Goal: Transaction & Acquisition: Purchase product/service

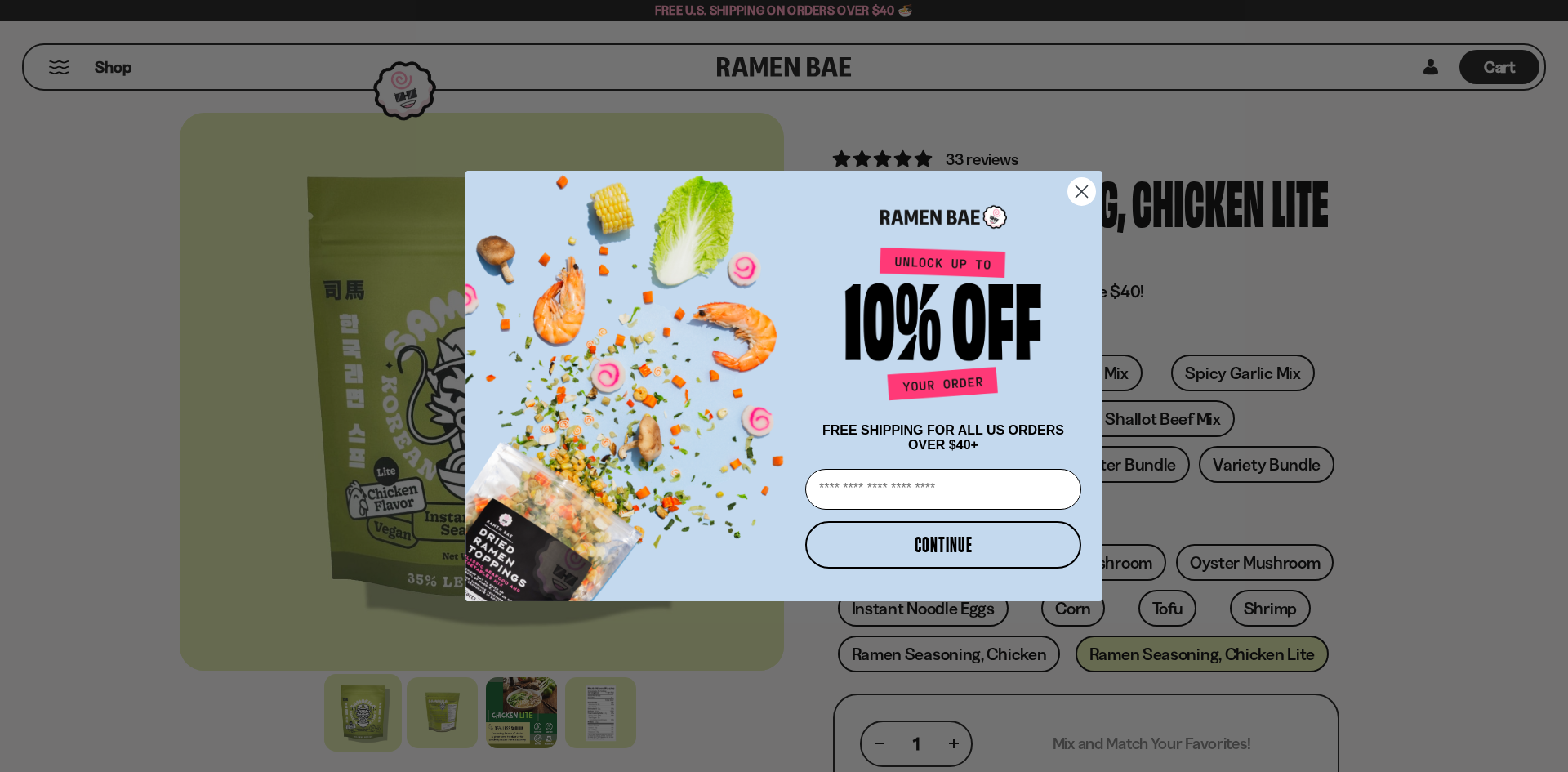
click at [1088, 184] on circle "Close dialog" at bounding box center [1082, 192] width 27 height 27
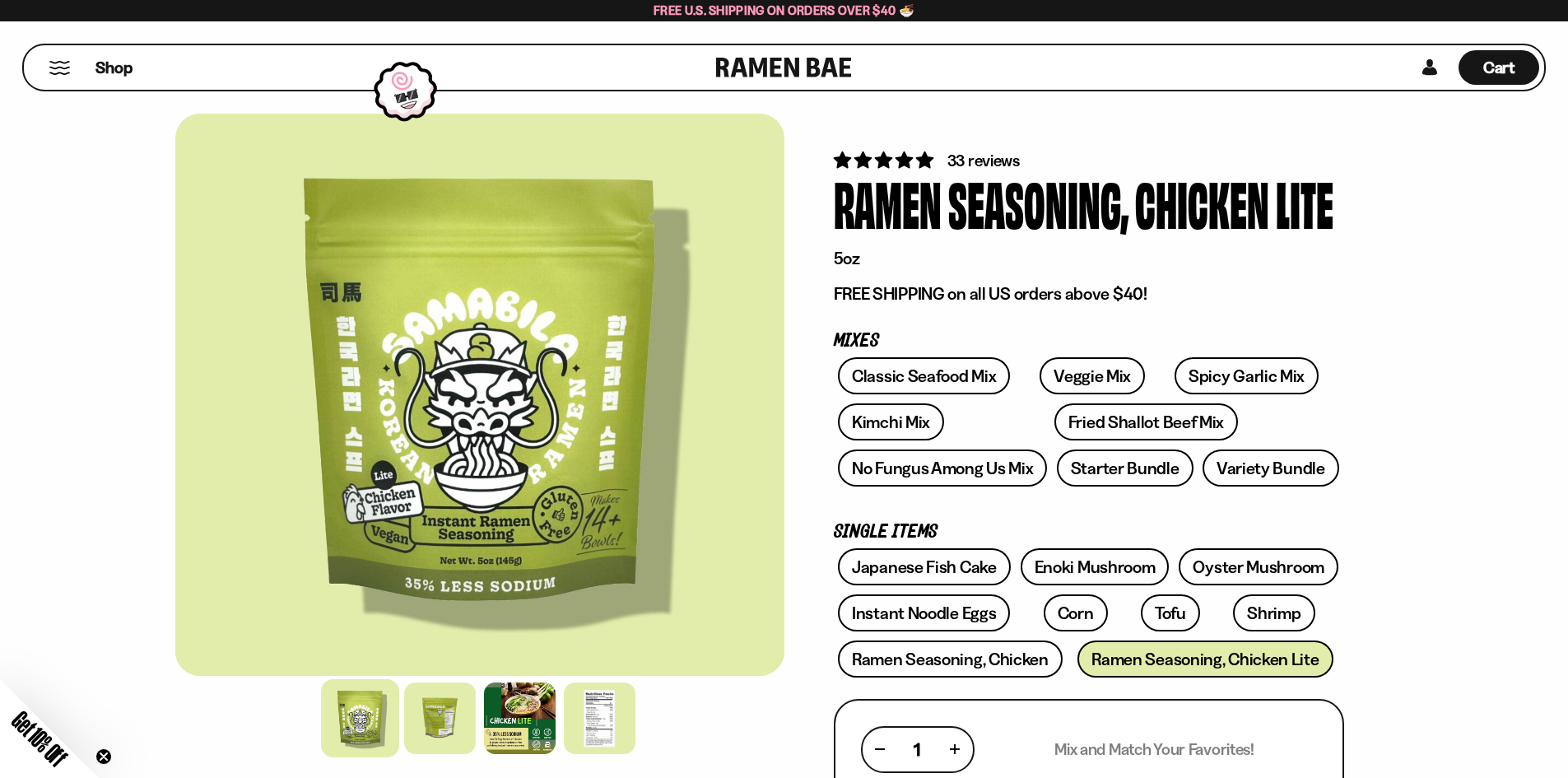
drag, startPoint x: 1190, startPoint y: 440, endPoint x: 1069, endPoint y: 241, distance: 232.9
click at [67, 62] on button "Mobile Menu Trigger" at bounding box center [60, 67] width 23 height 14
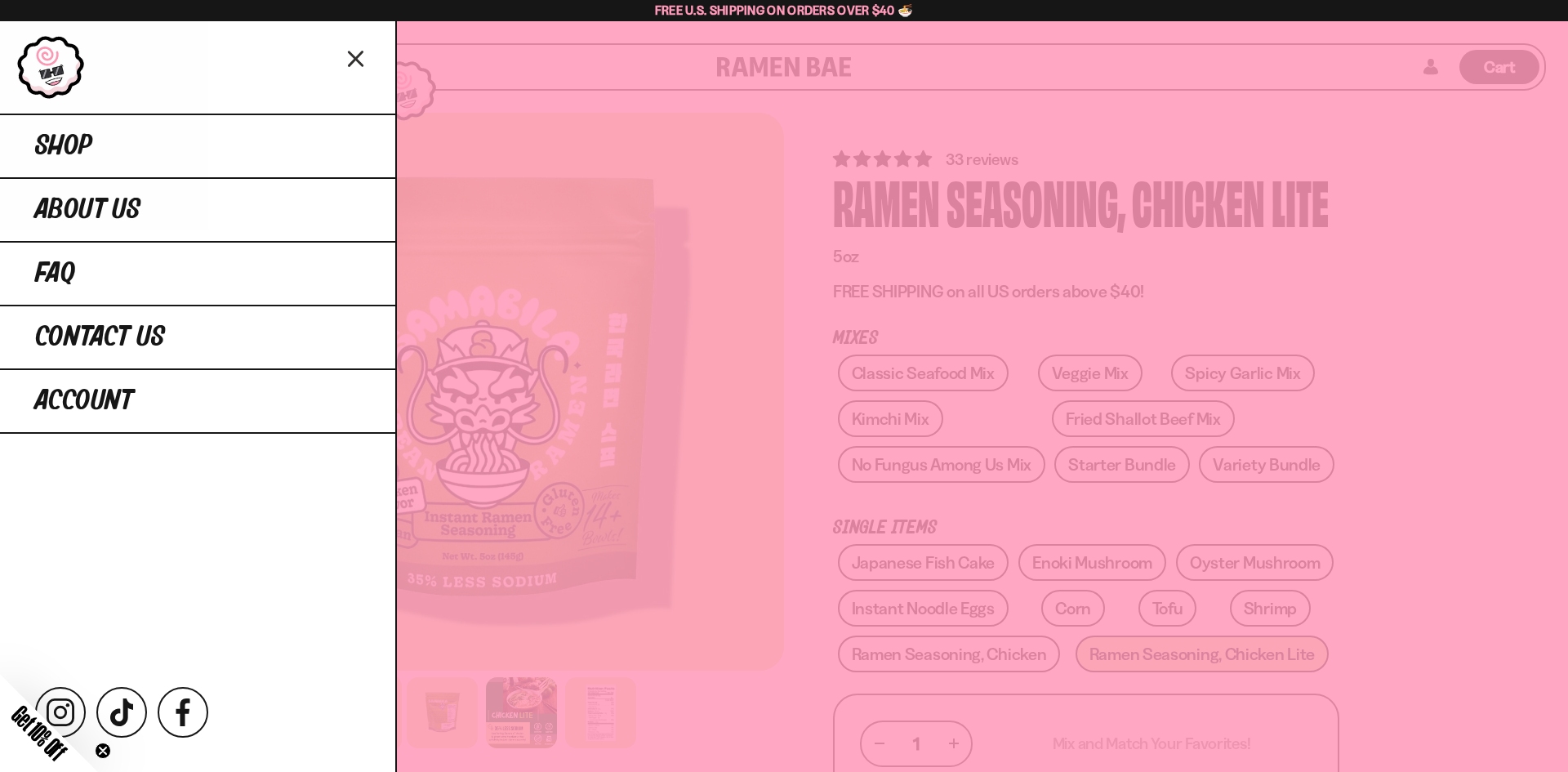
click at [1276, 286] on div at bounding box center [784, 386] width 1568 height 772
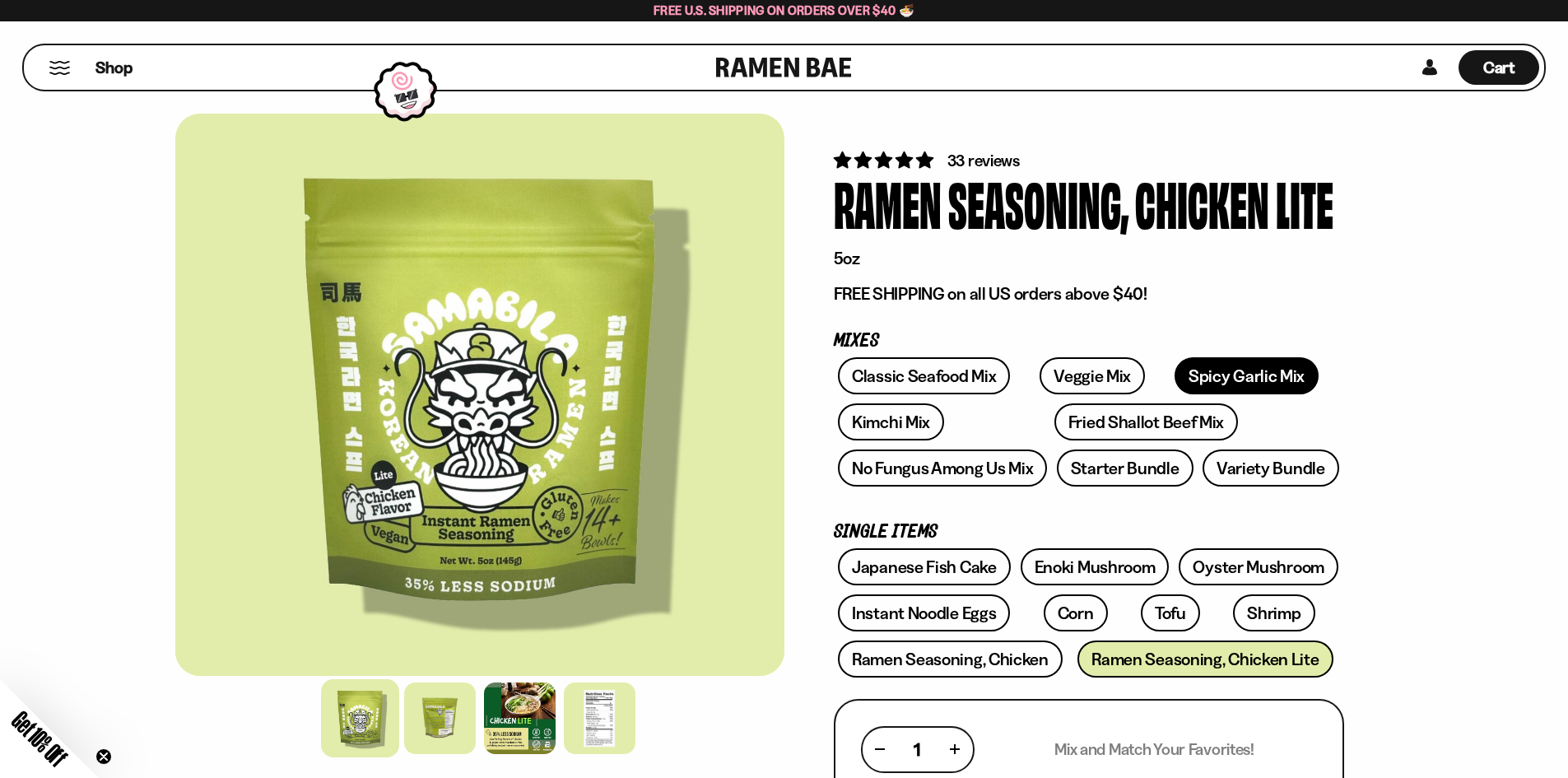
click at [1187, 377] on link "Spicy Garlic Mix" at bounding box center [1246, 375] width 144 height 37
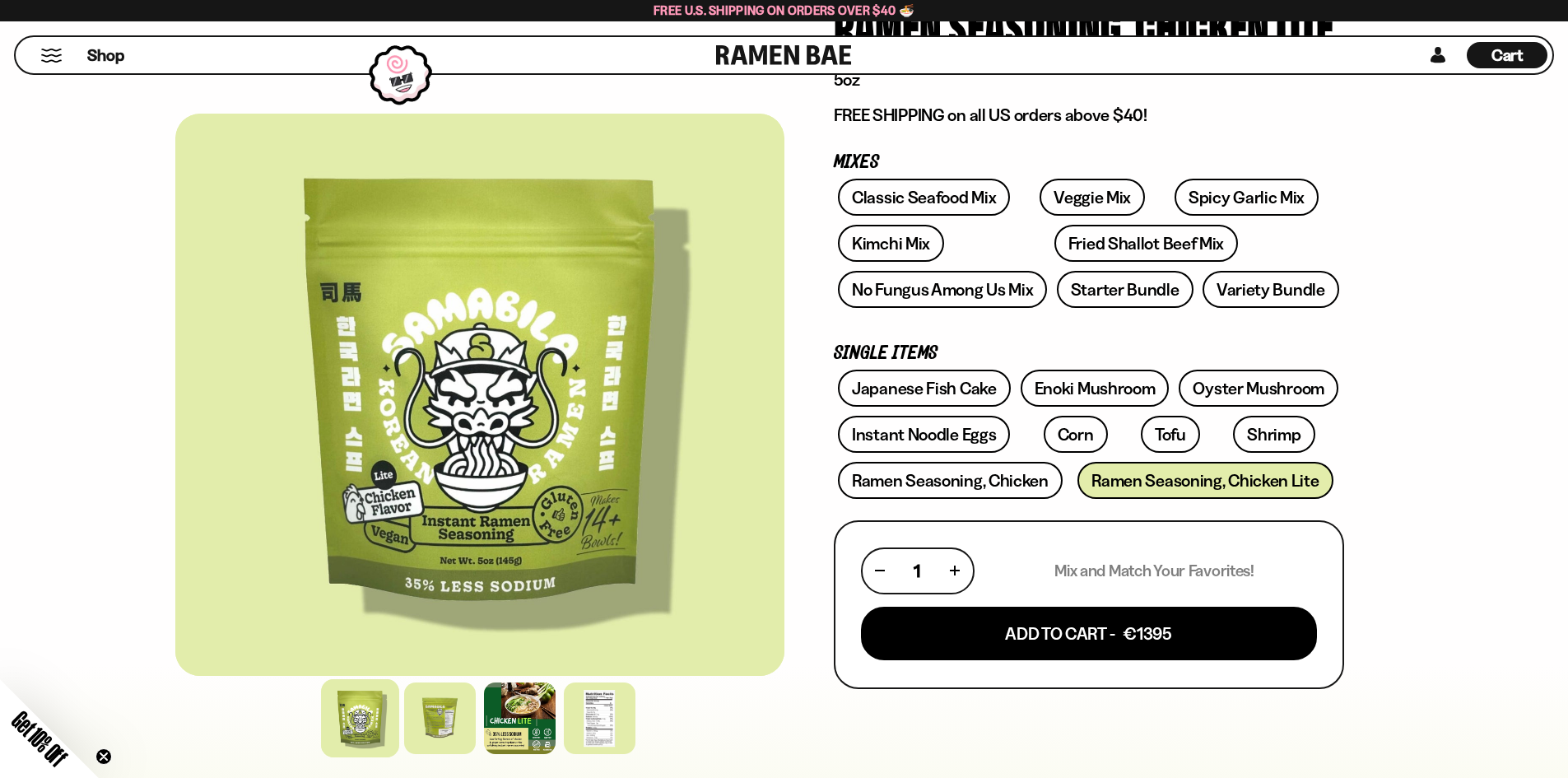
scroll to position [494, 0]
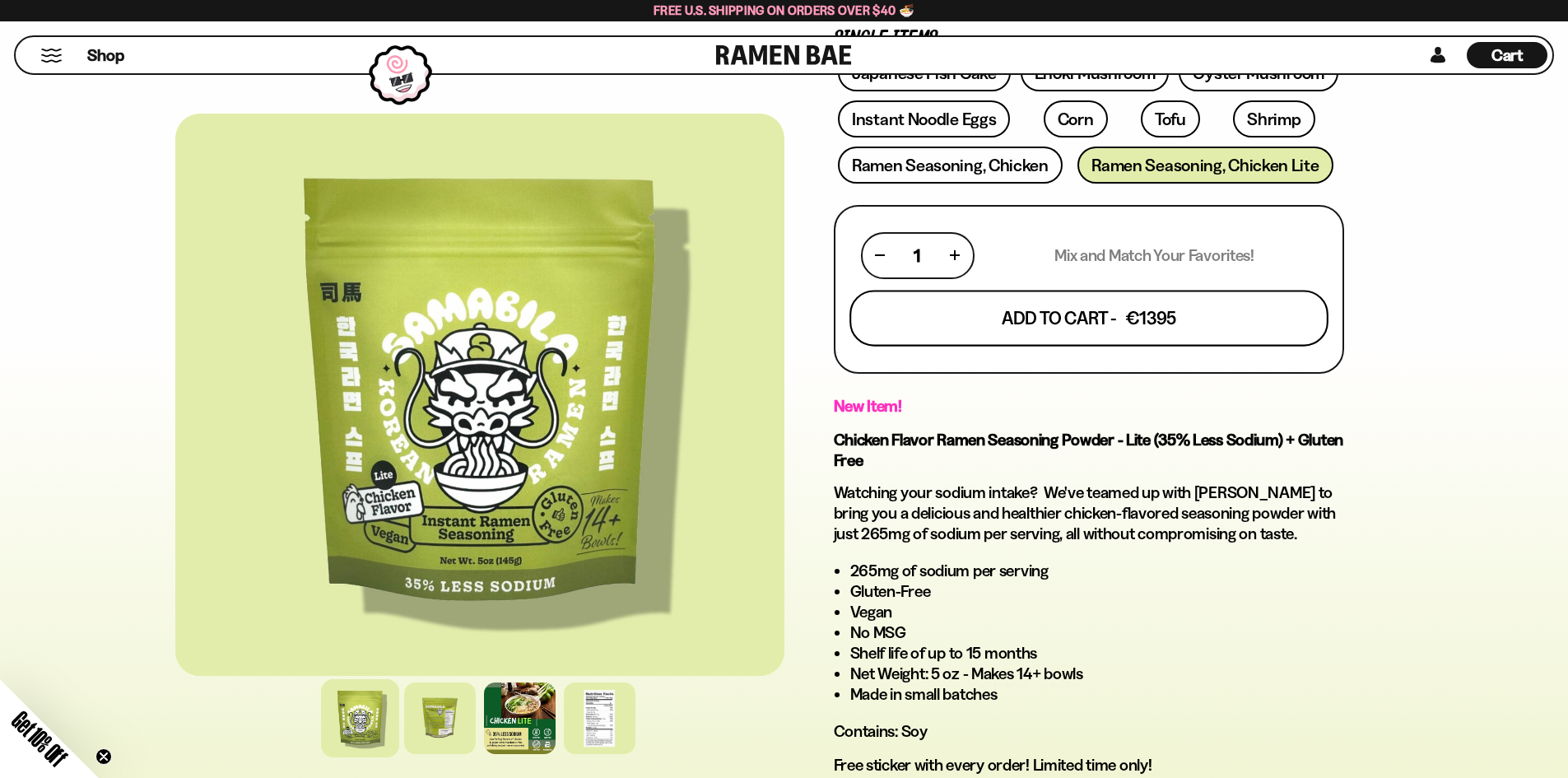
click at [1190, 329] on button "Add To Cart - €1395" at bounding box center [1089, 318] width 479 height 56
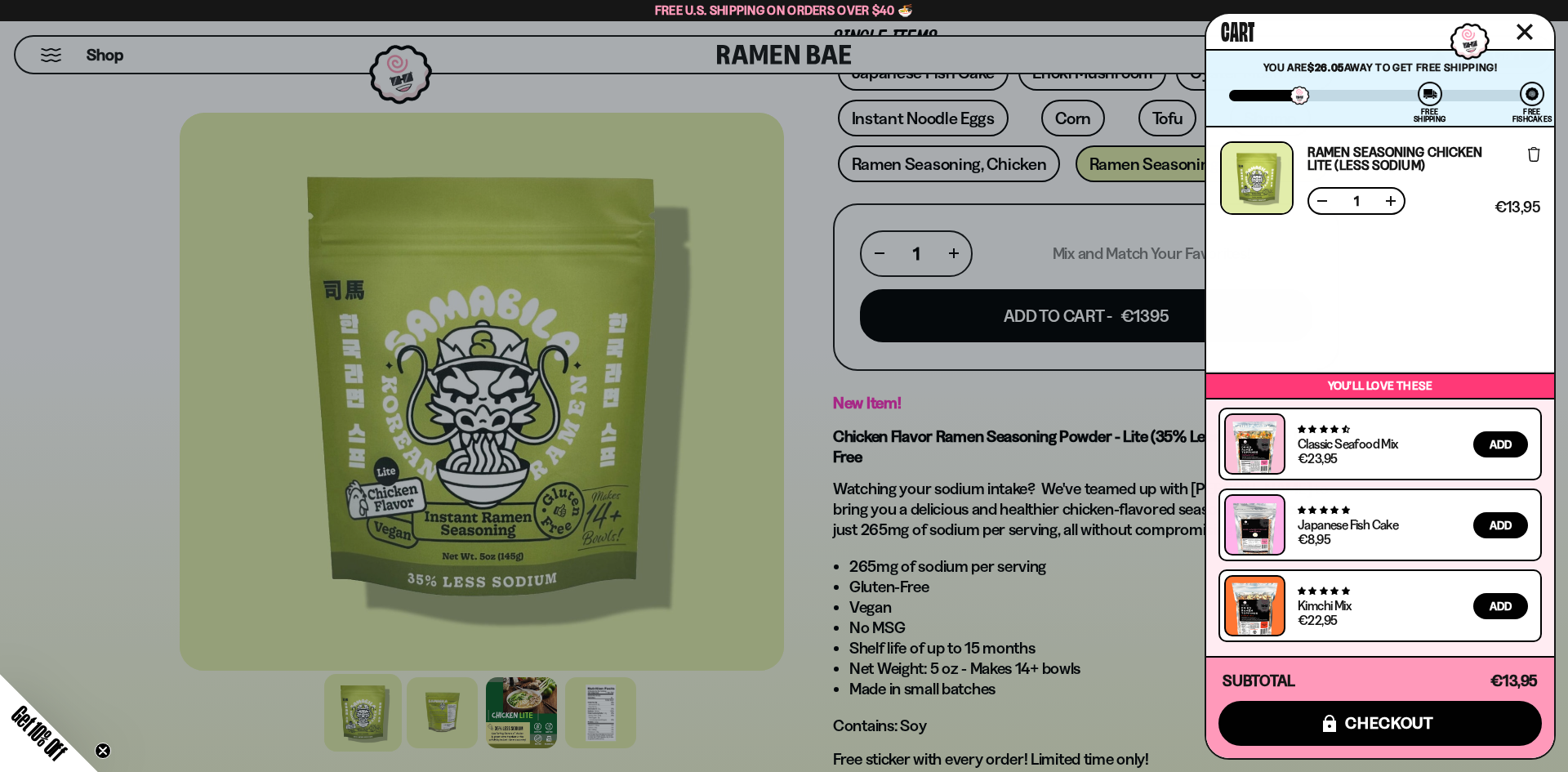
click at [1088, 490] on div at bounding box center [784, 386] width 1568 height 772
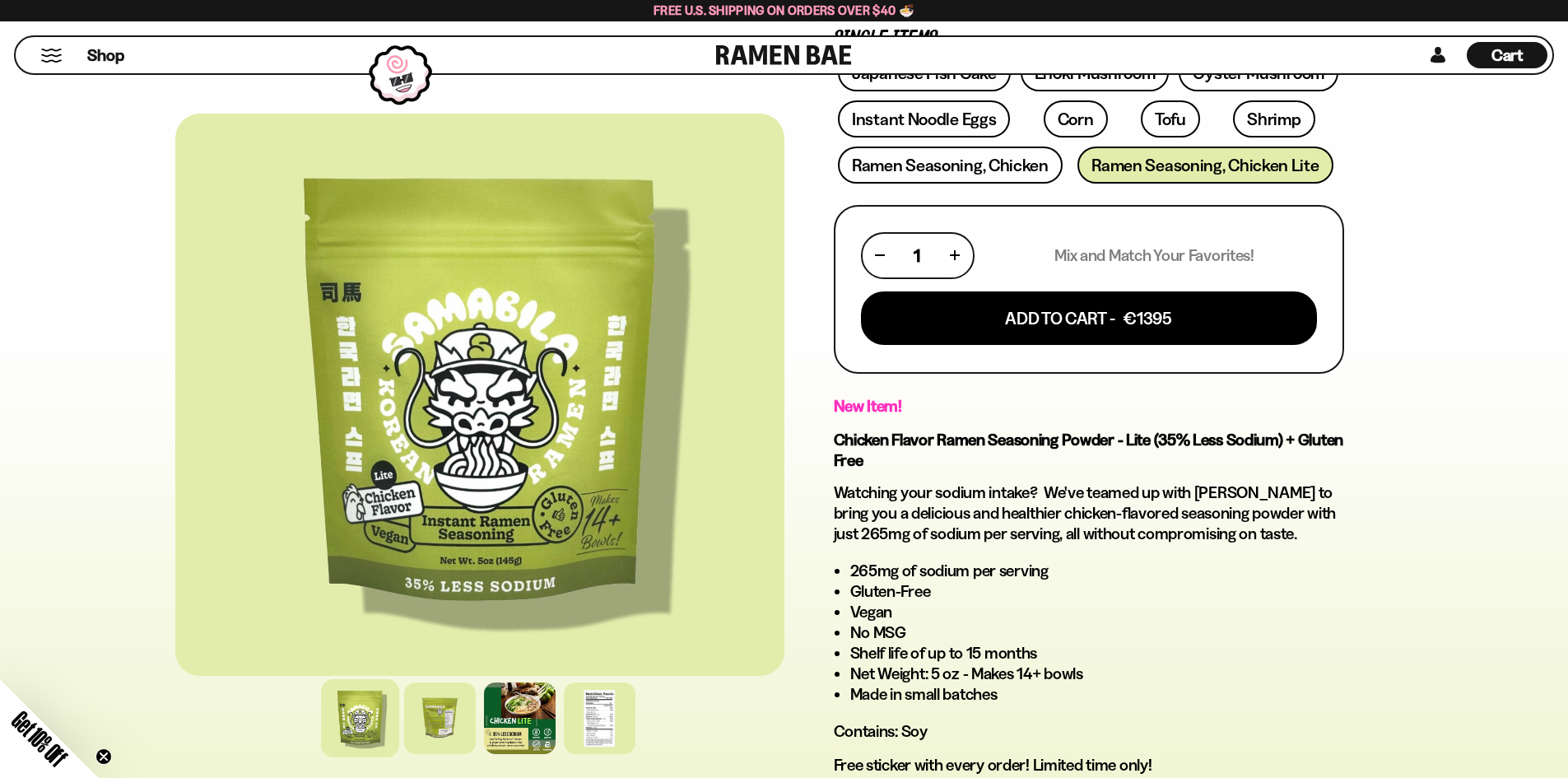
click at [955, 658] on li "Shelf life of up to 15 months" at bounding box center [1097, 653] width 494 height 21
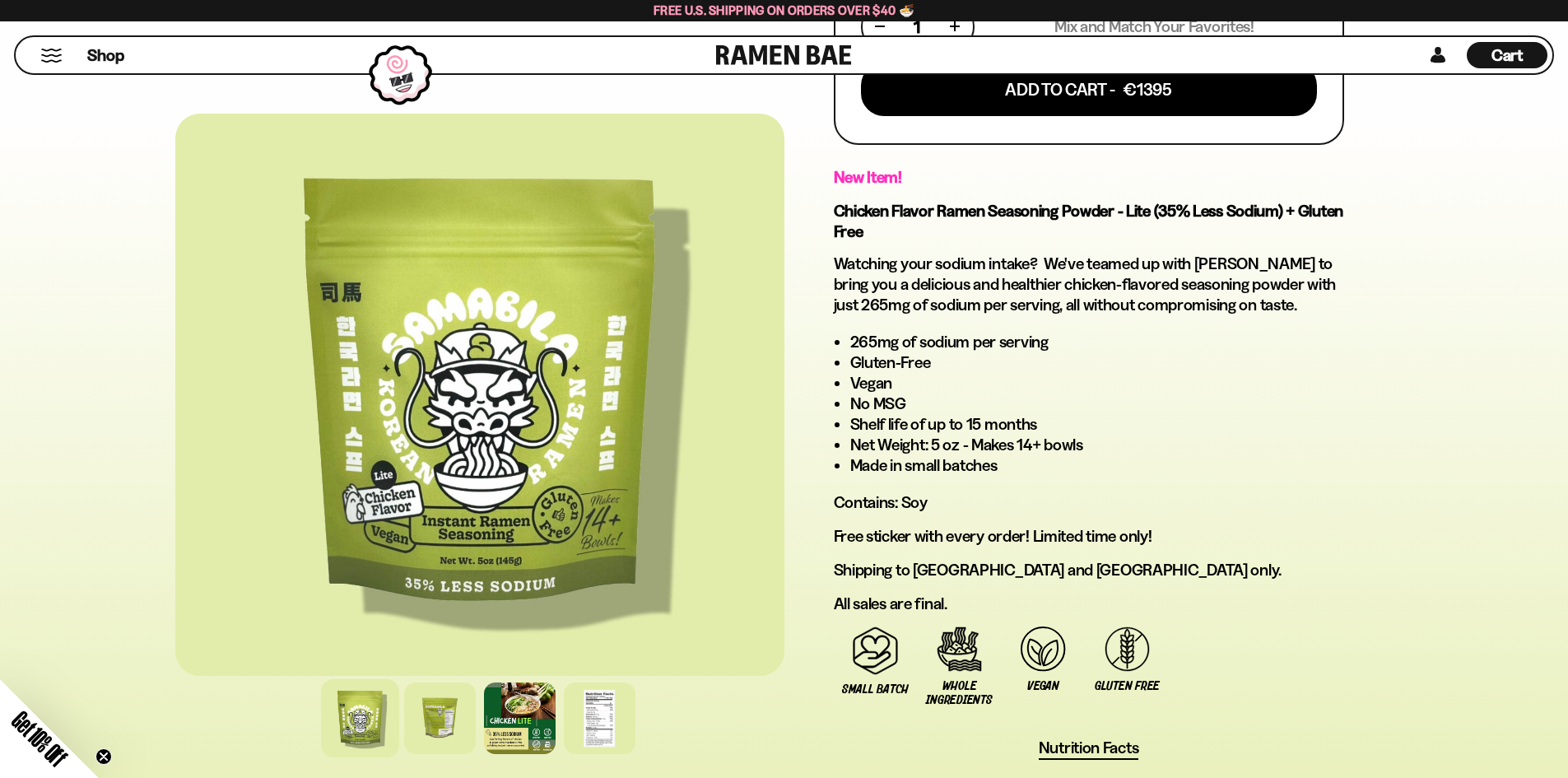
scroll to position [577, 0]
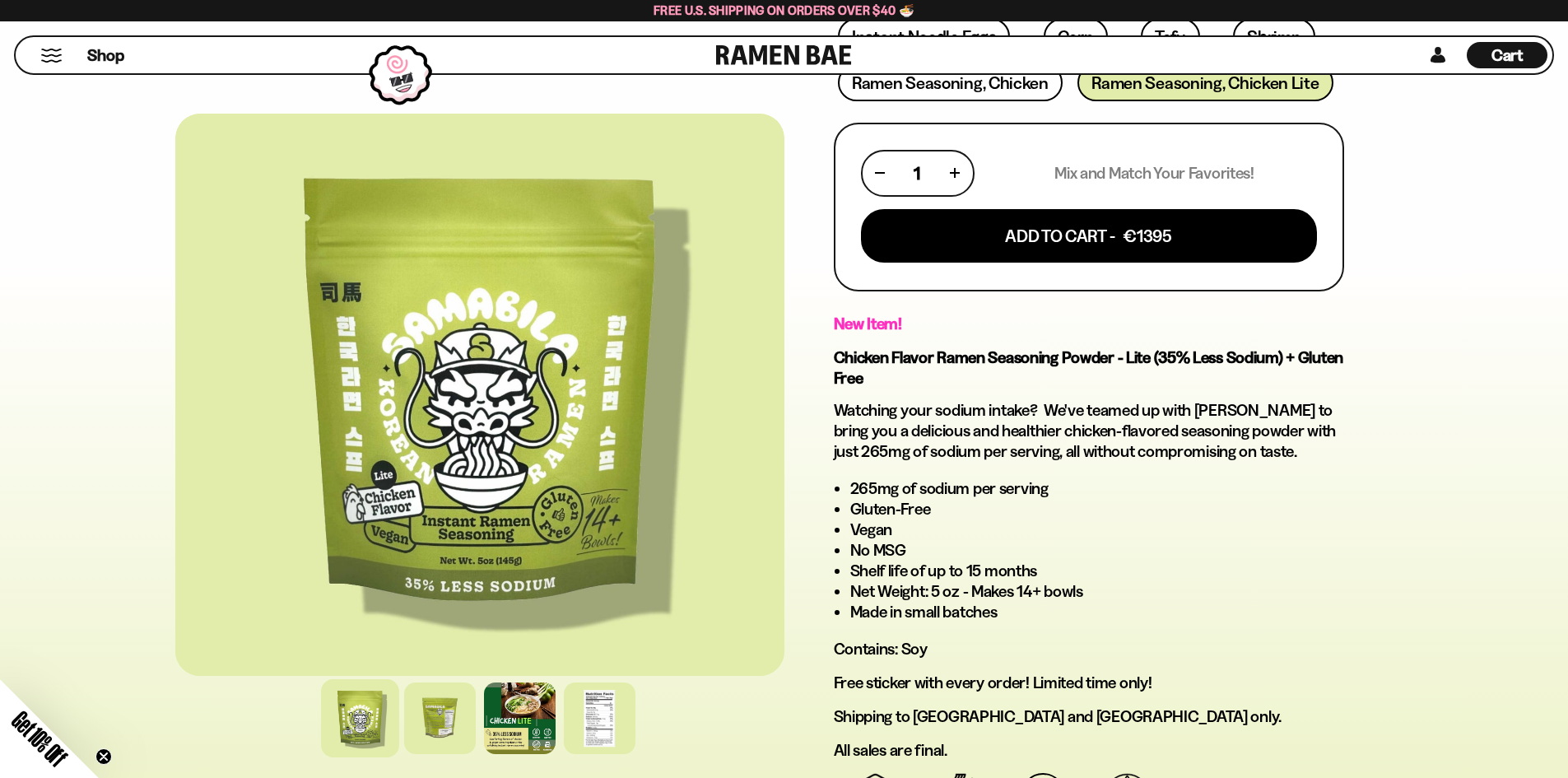
click at [915, 458] on p "Watching your sodium intake? We've teamed up with Samabila to bring you a delic…" at bounding box center [1089, 431] width 510 height 62
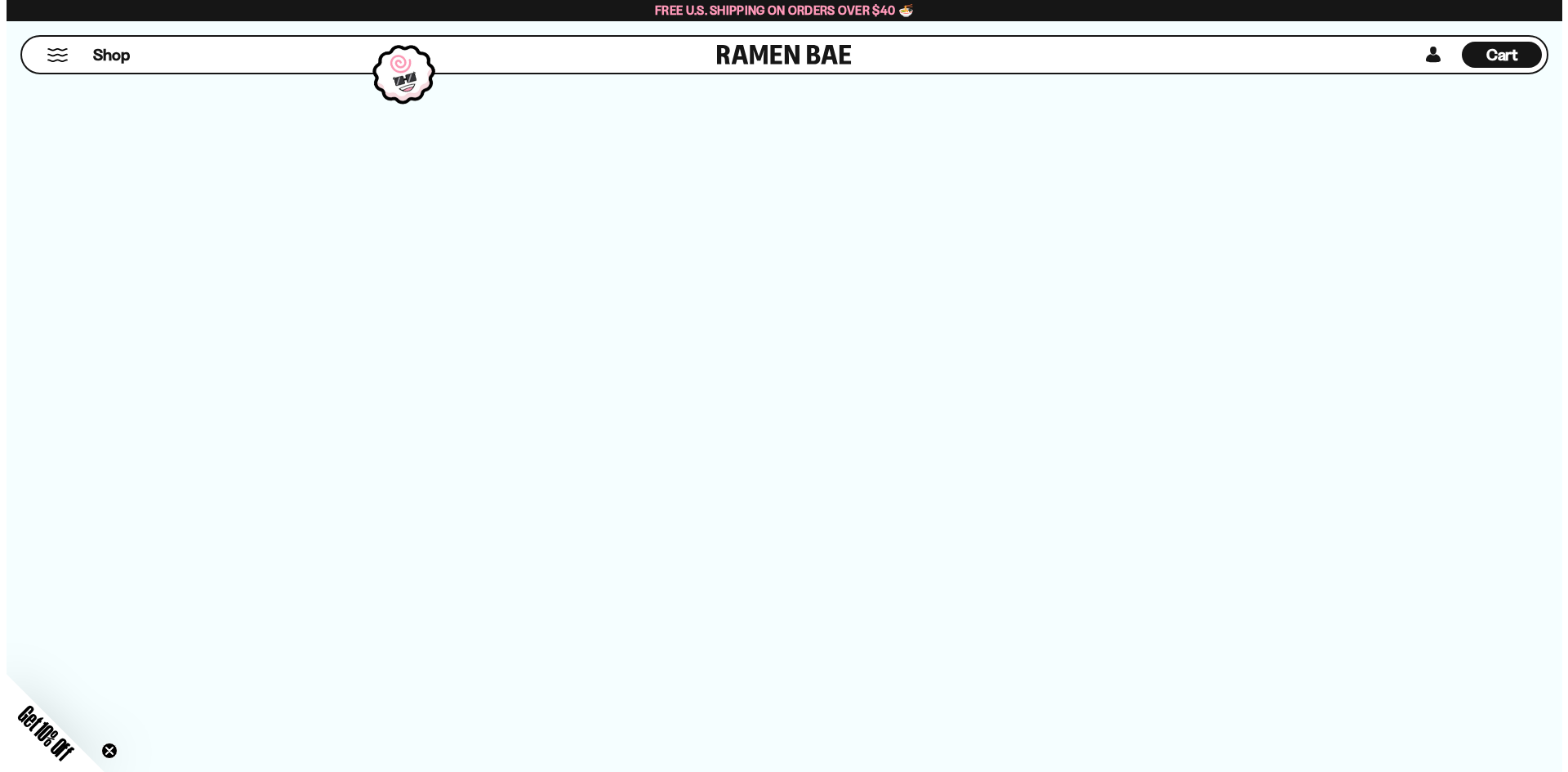
scroll to position [0, 0]
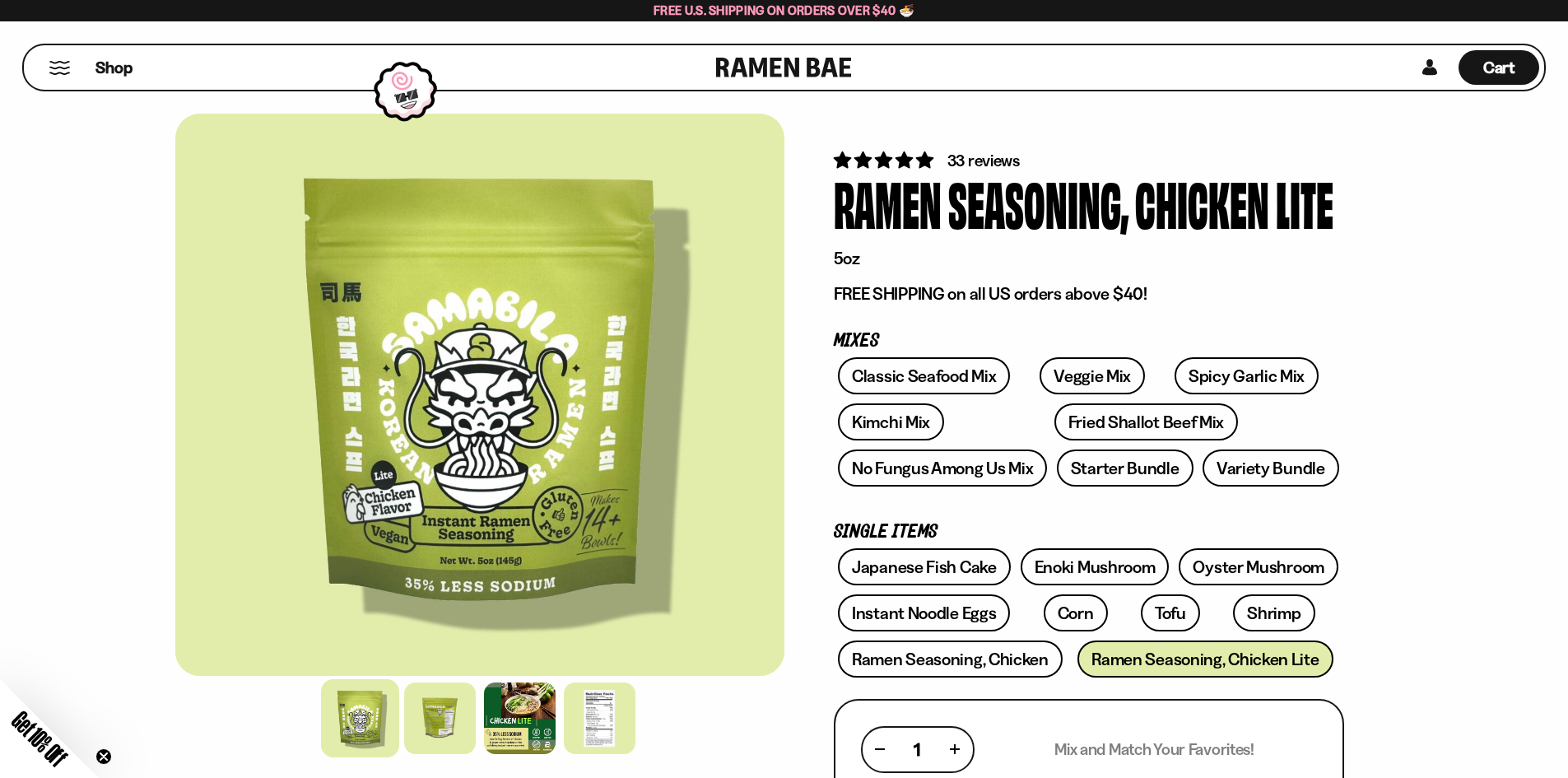
drag, startPoint x: 1090, startPoint y: 641, endPoint x: 1161, endPoint y: 266, distance: 381.7
click at [62, 69] on button "Mobile Menu Trigger" at bounding box center [60, 67] width 23 height 14
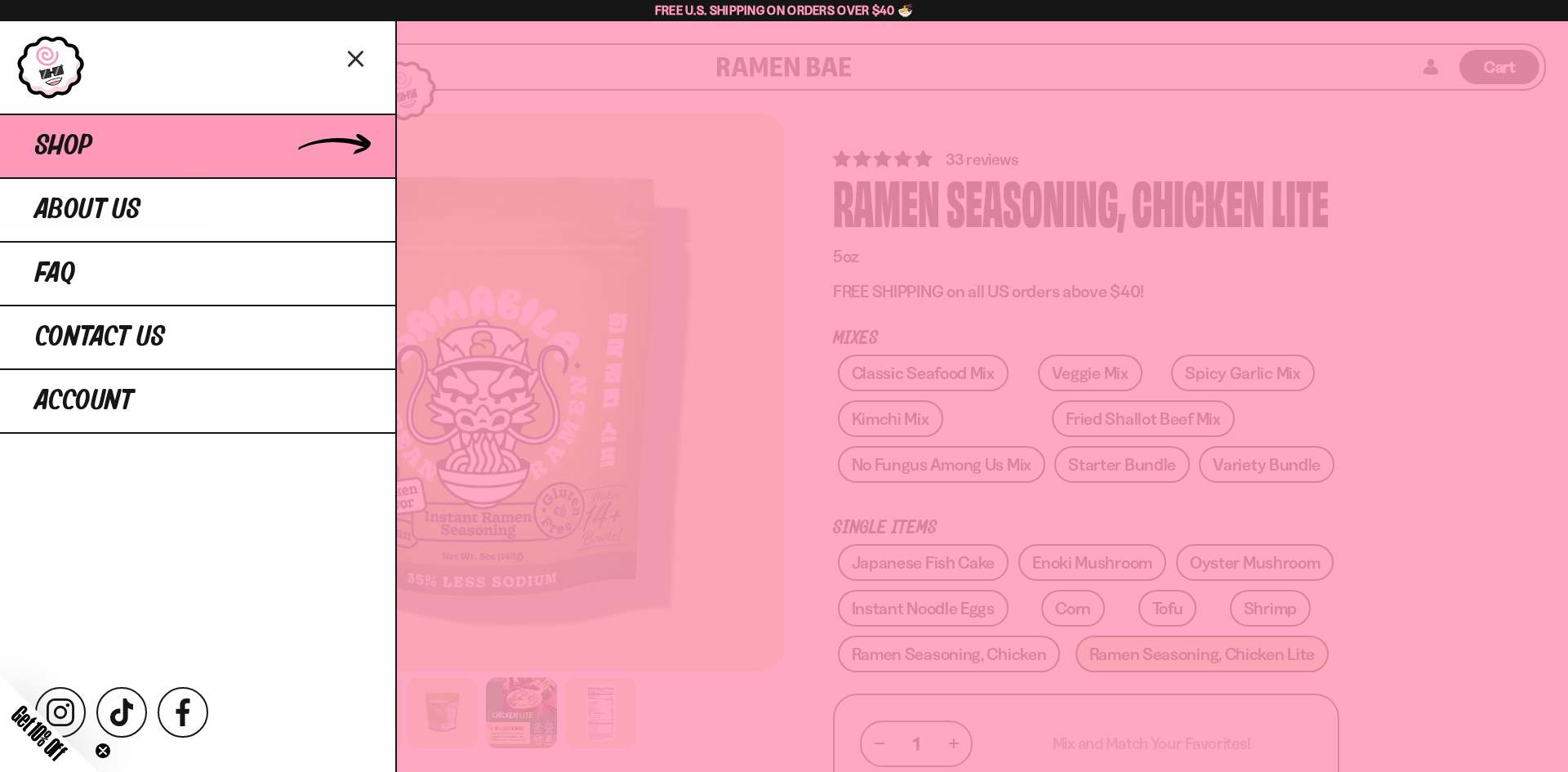
click at [118, 142] on link "Shop" at bounding box center [197, 145] width 395 height 64
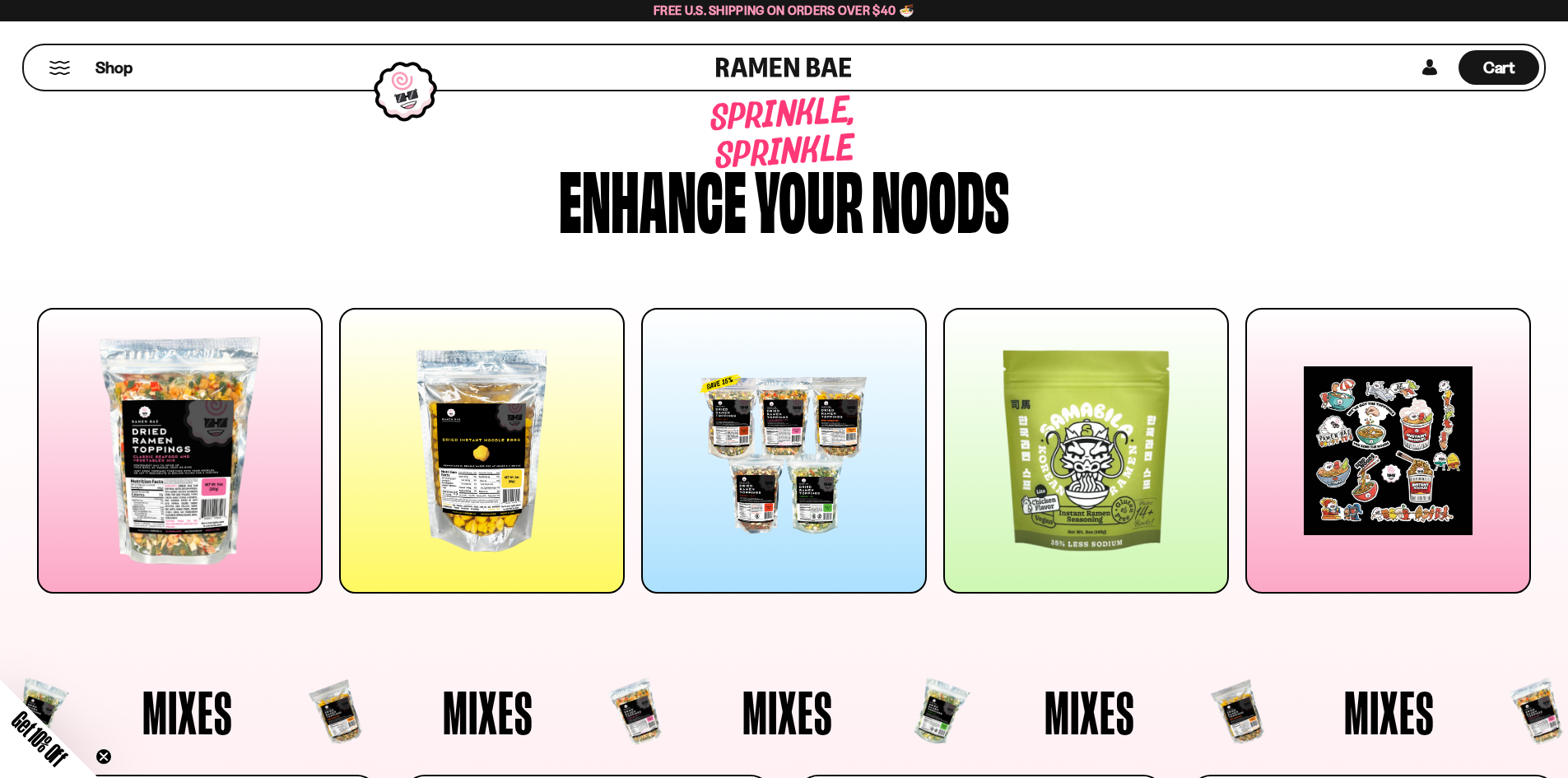
drag, startPoint x: 1160, startPoint y: 545, endPoint x: 1084, endPoint y: 269, distance: 286.3
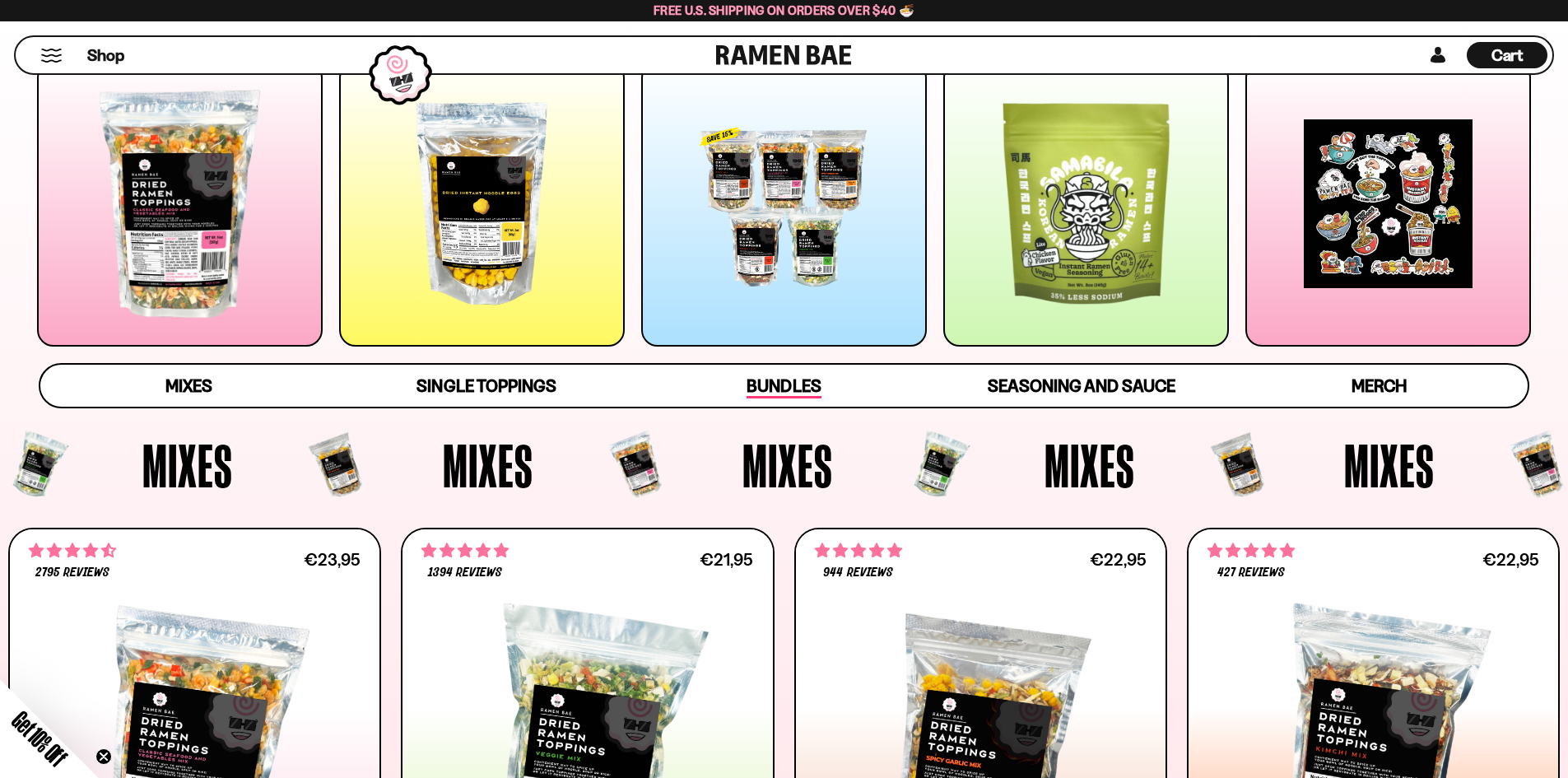
click at [769, 391] on span "Bundles" at bounding box center [784, 386] width 74 height 23
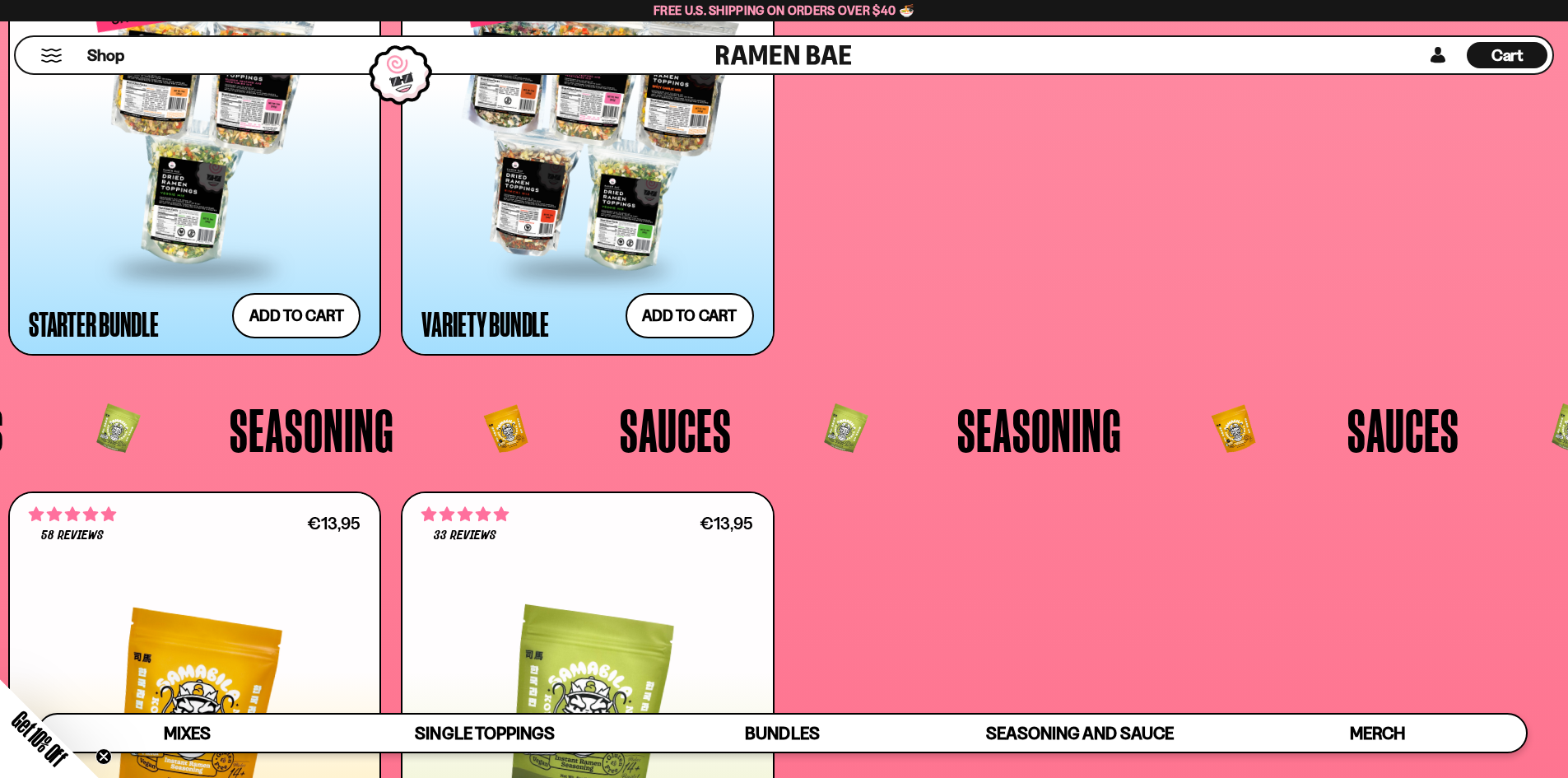
scroll to position [4684, 0]
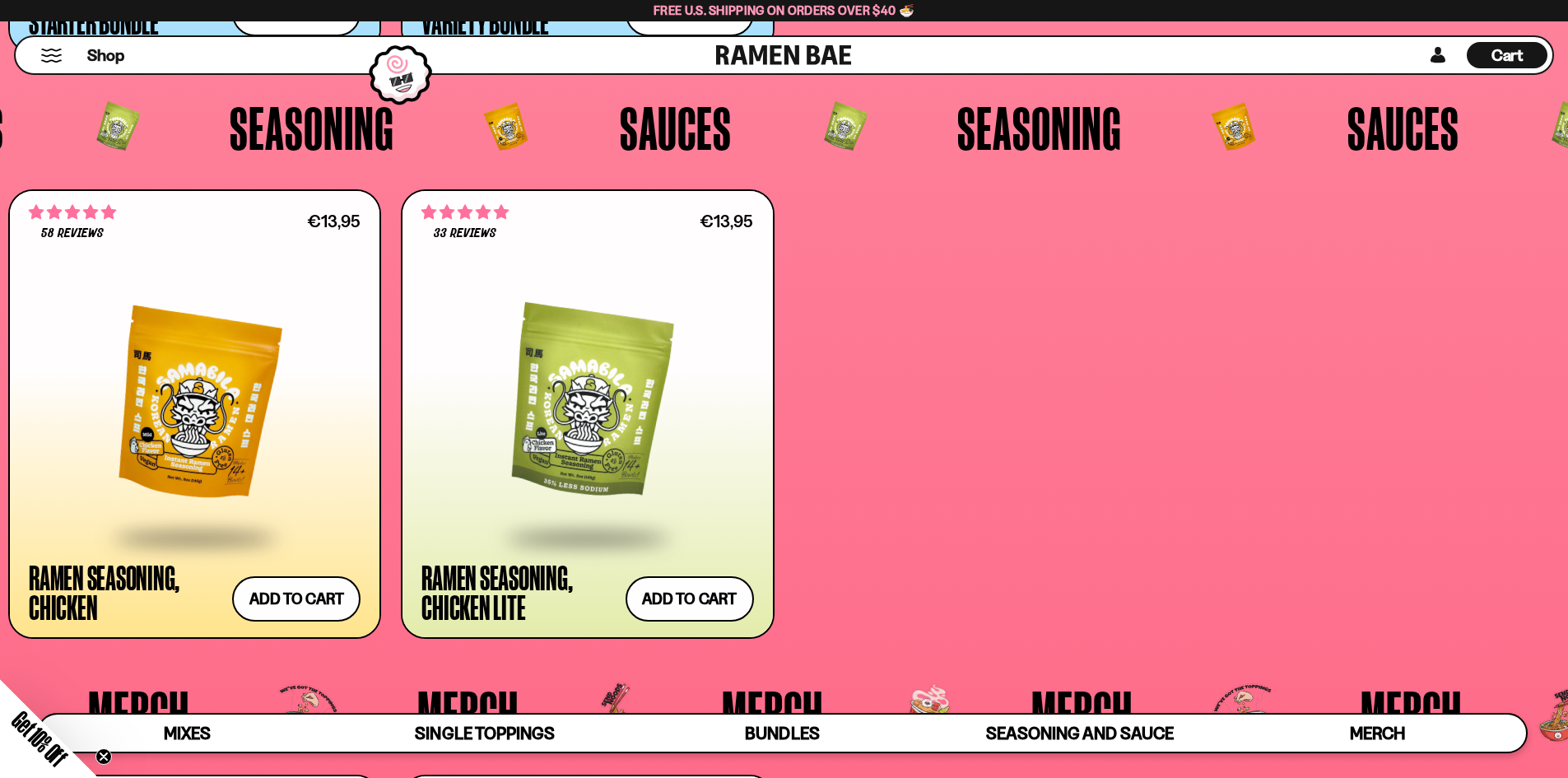
drag, startPoint x: 591, startPoint y: 432, endPoint x: 606, endPoint y: 429, distance: 15.3
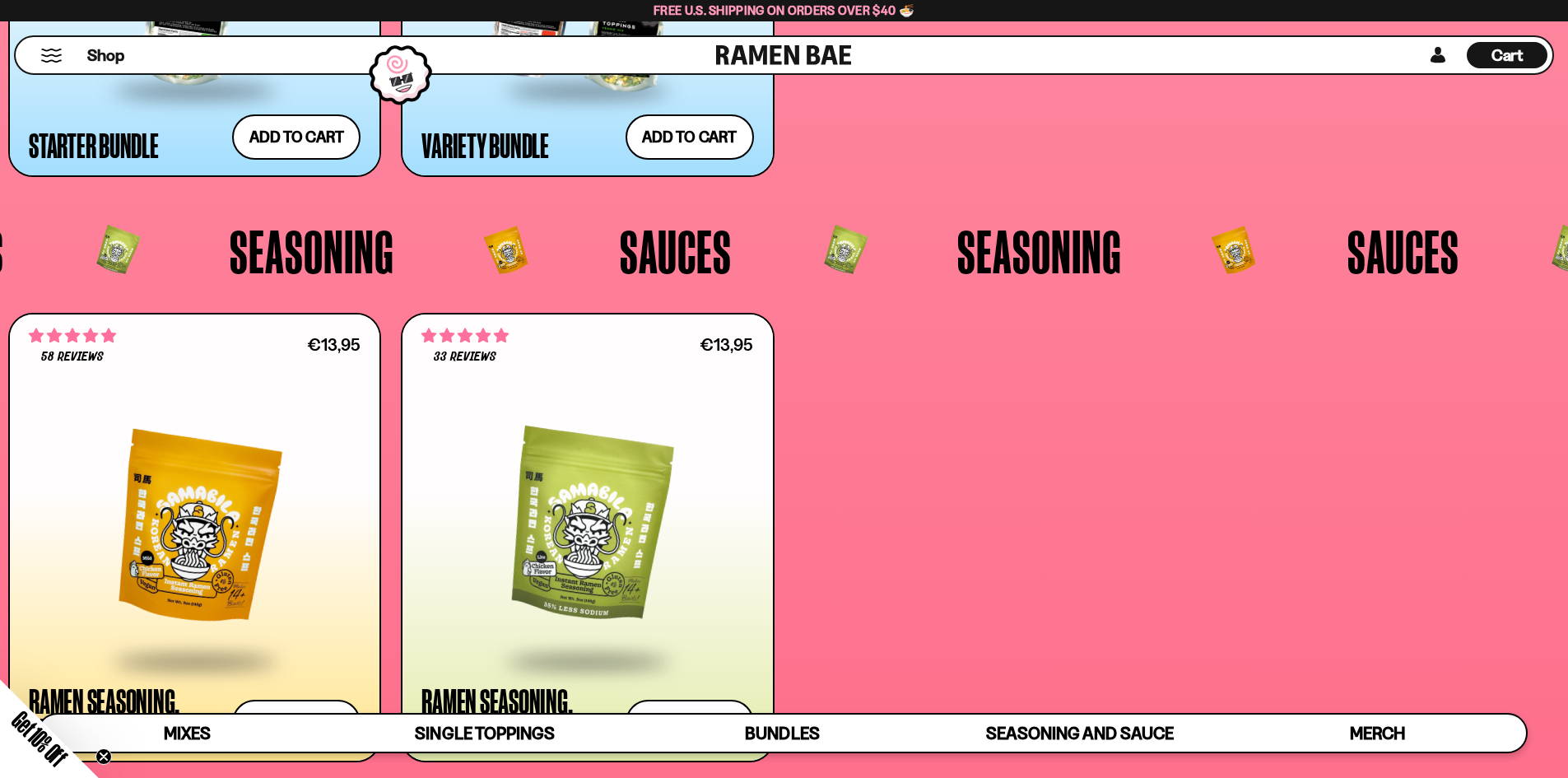
scroll to position [4775, 0]
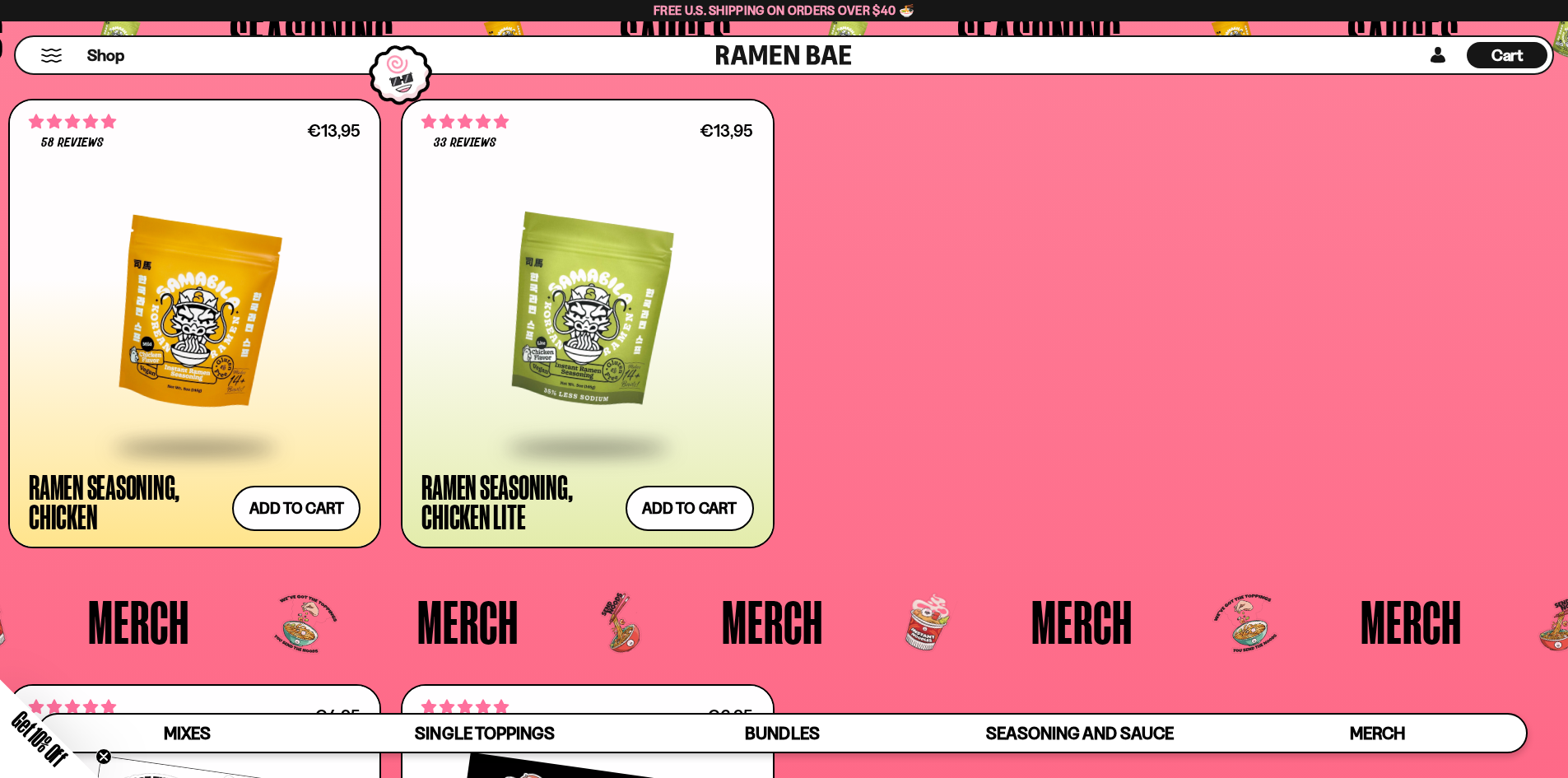
click at [595, 347] on div at bounding box center [587, 315] width 332 height 263
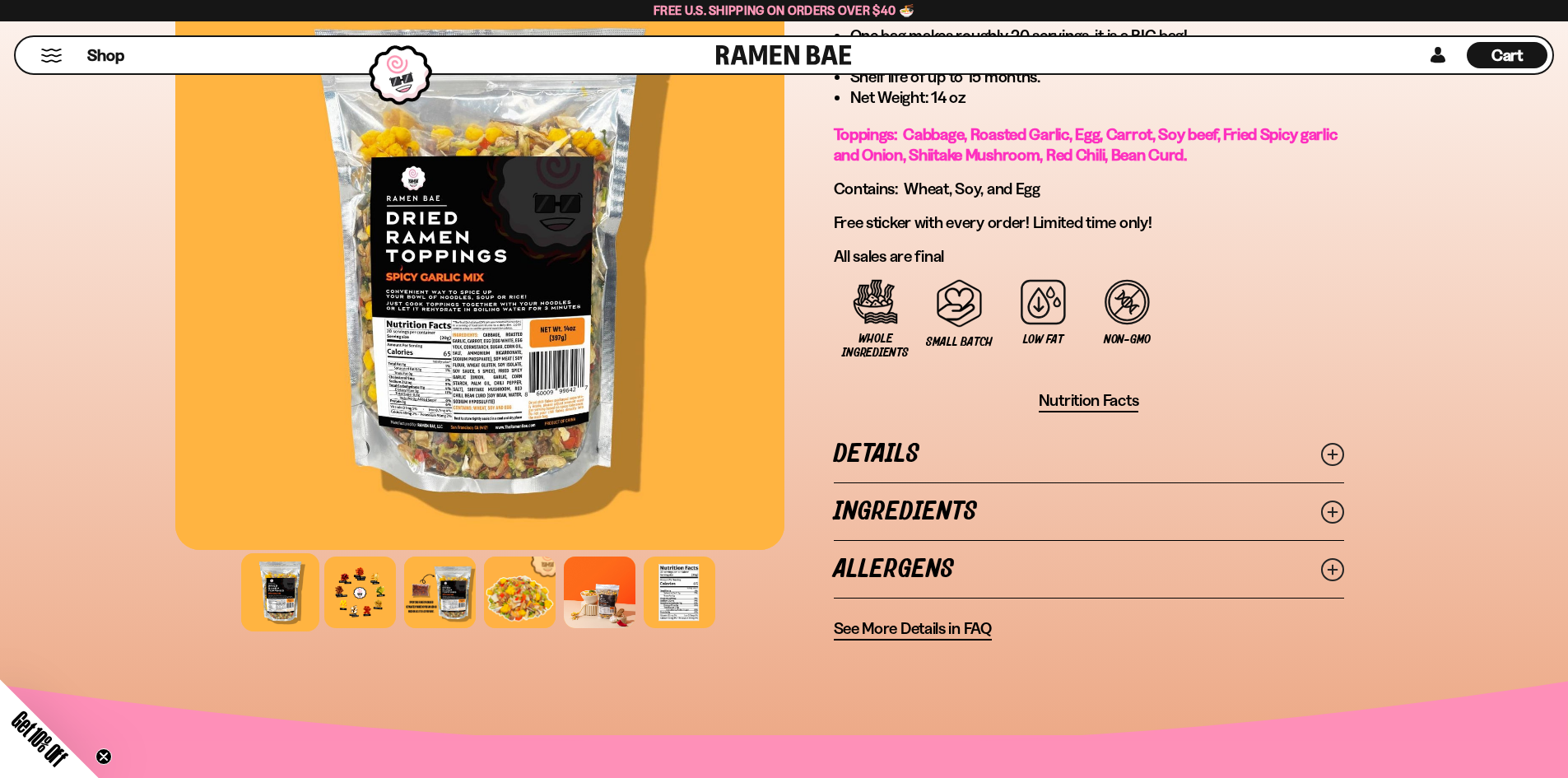
scroll to position [1235, 0]
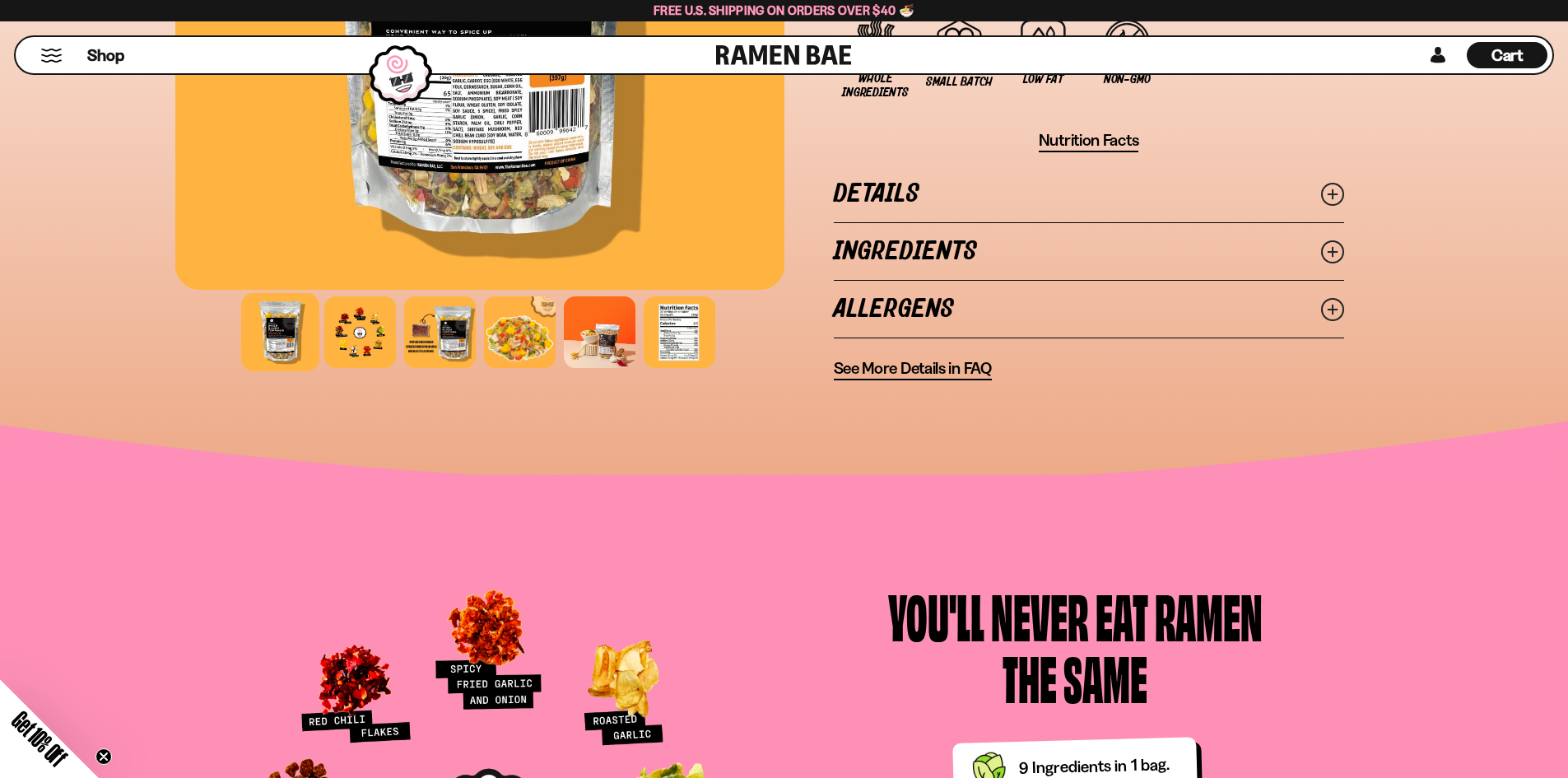
click at [891, 192] on link "Details" at bounding box center [1089, 194] width 510 height 57
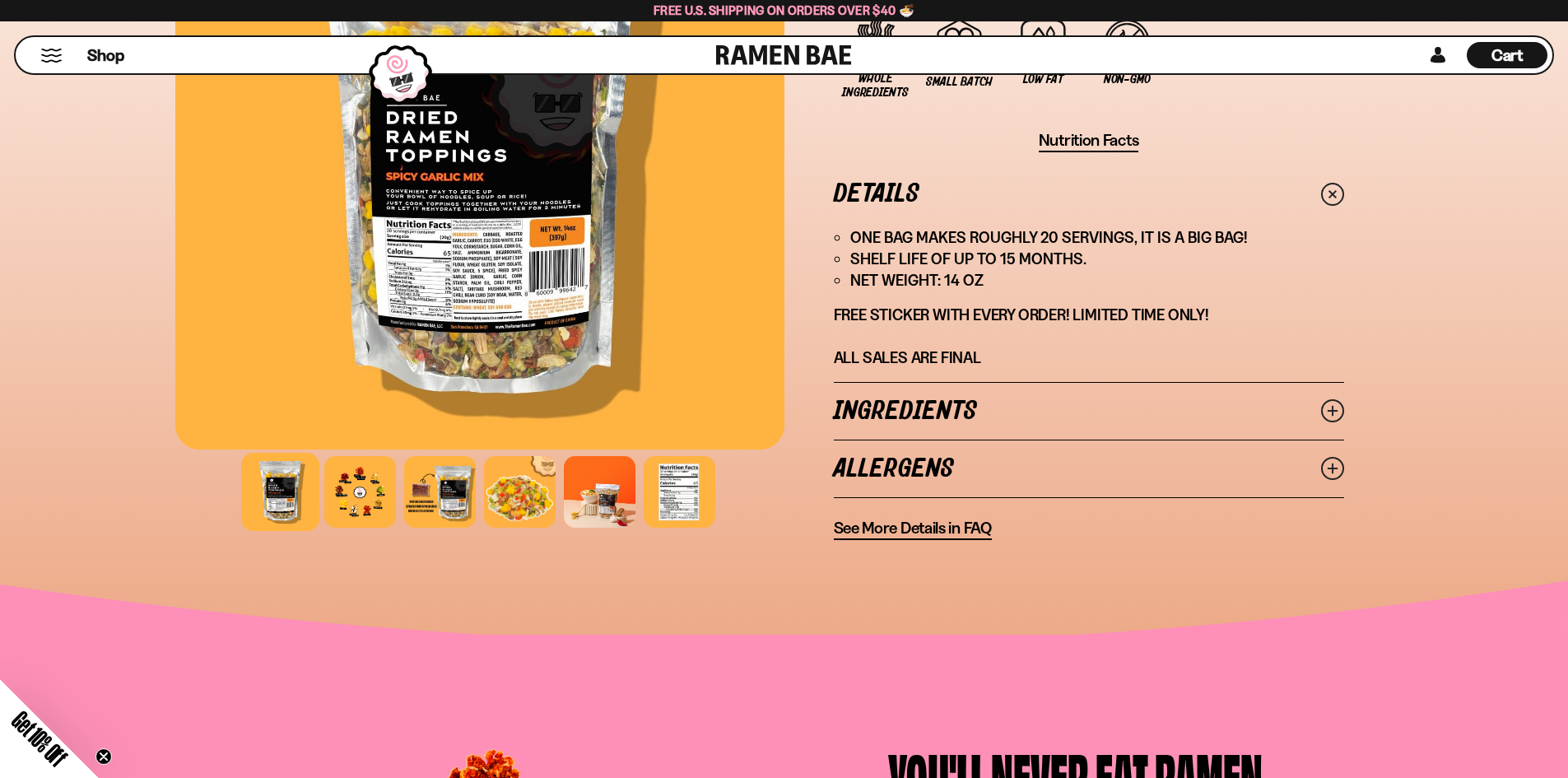
click at [891, 192] on link "Details" at bounding box center [1089, 194] width 510 height 57
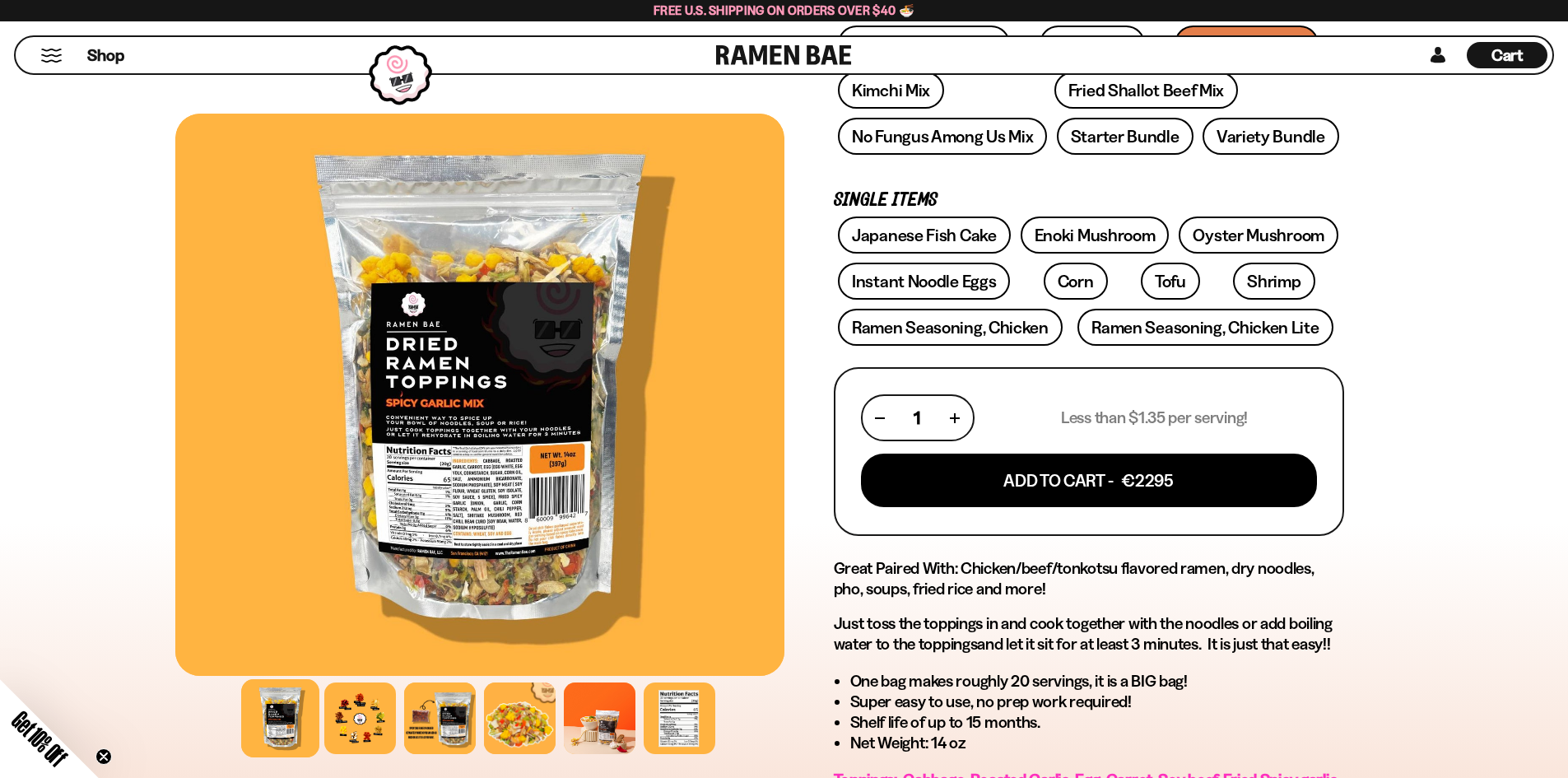
scroll to position [0, 0]
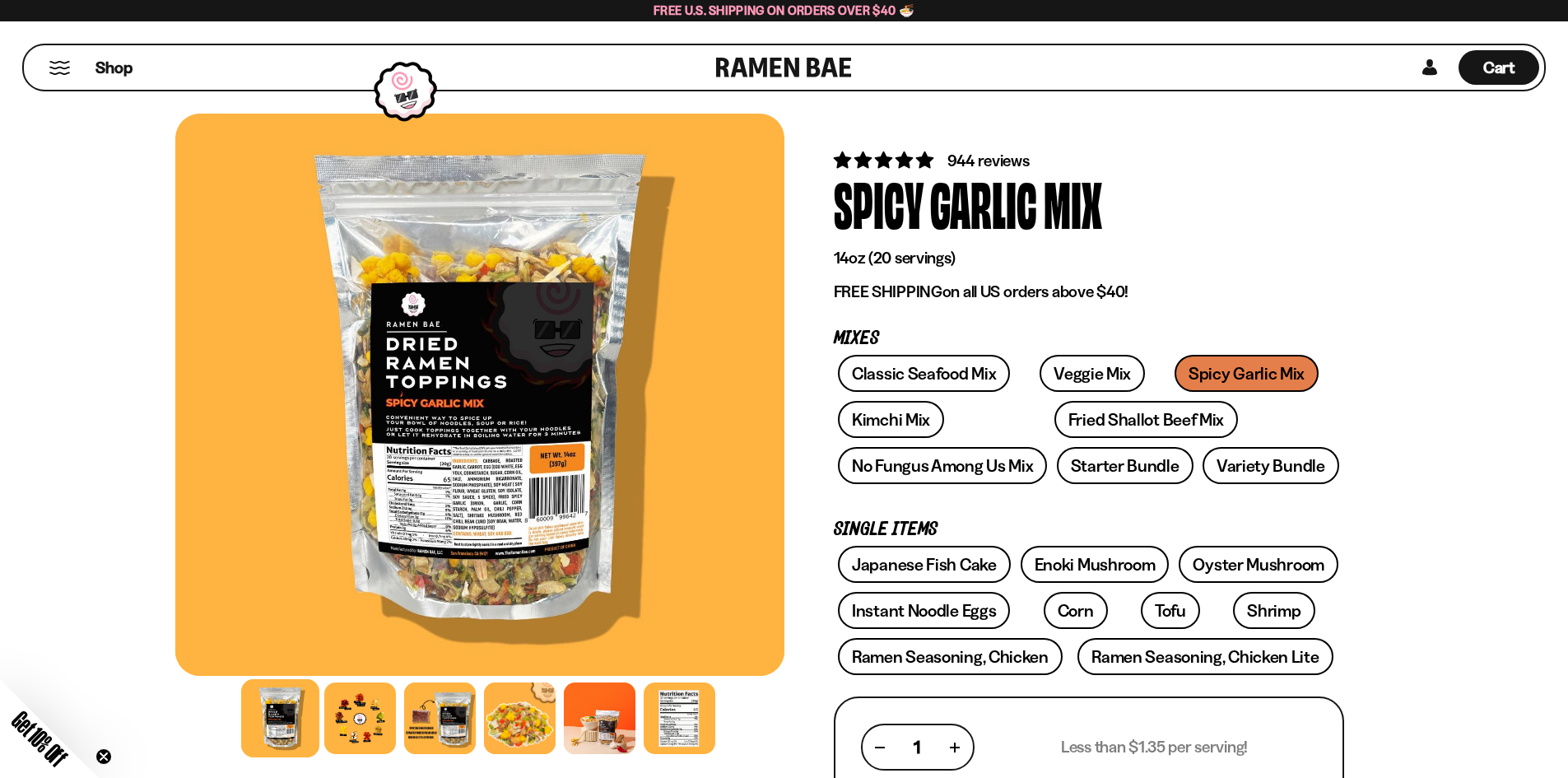
click at [475, 453] on div at bounding box center [479, 394] width 609 height 562
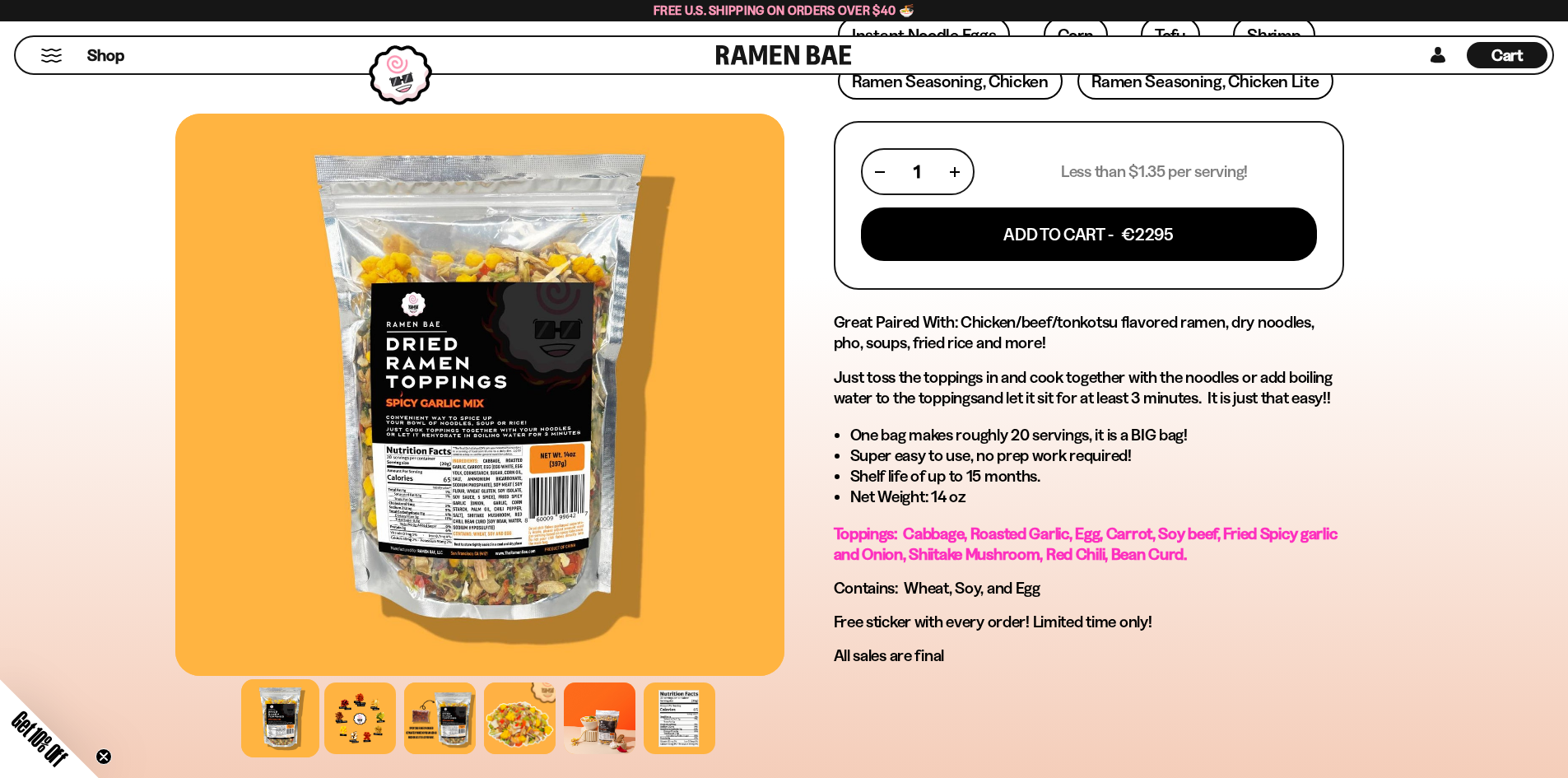
scroll to position [577, 0]
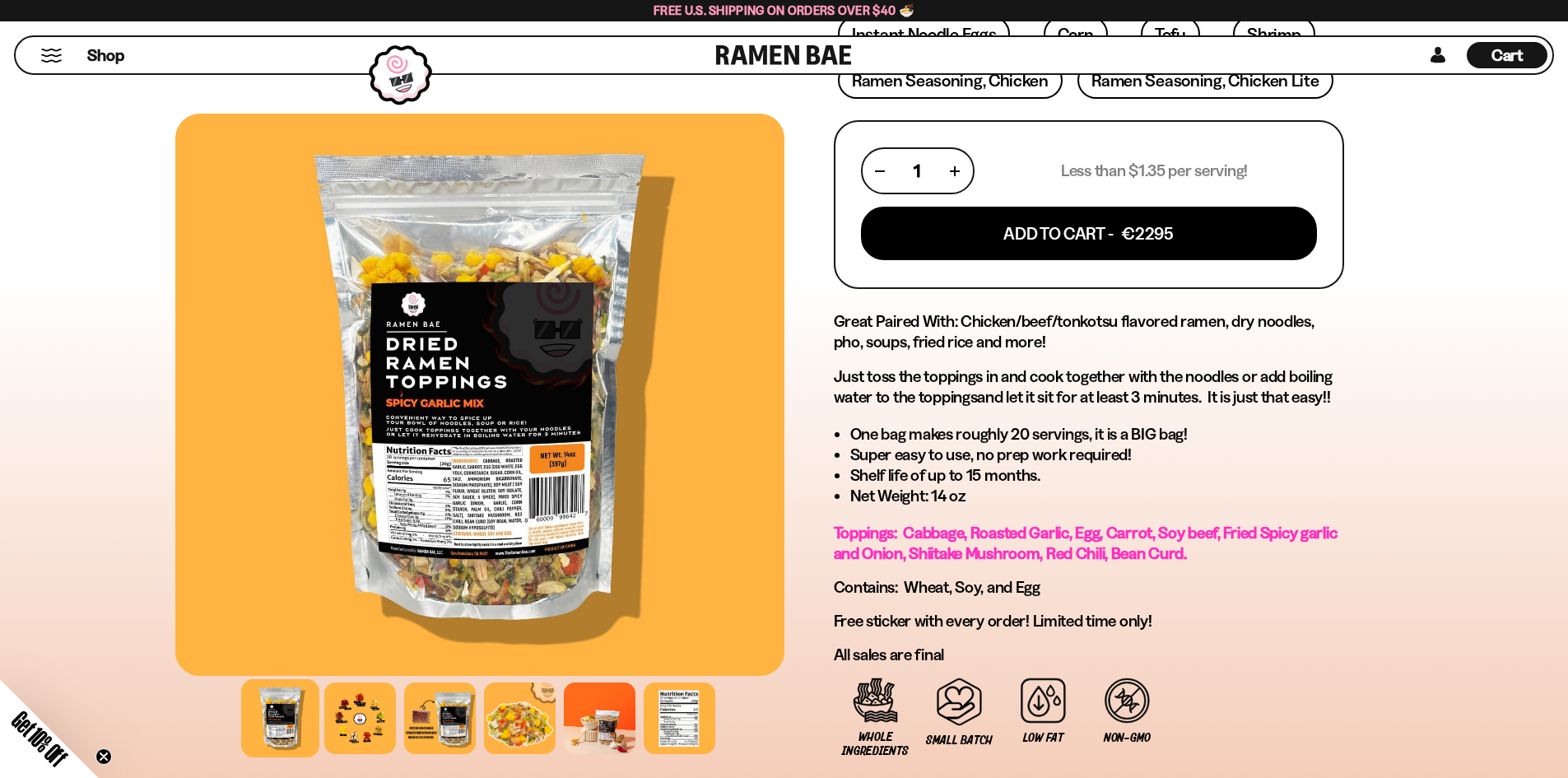
click at [1231, 553] on p "Toppings: Cabbage, Roasted Garlic, Egg, Carrot, Soy beef, Fried Spicy garlic an…" at bounding box center [1089, 543] width 510 height 41
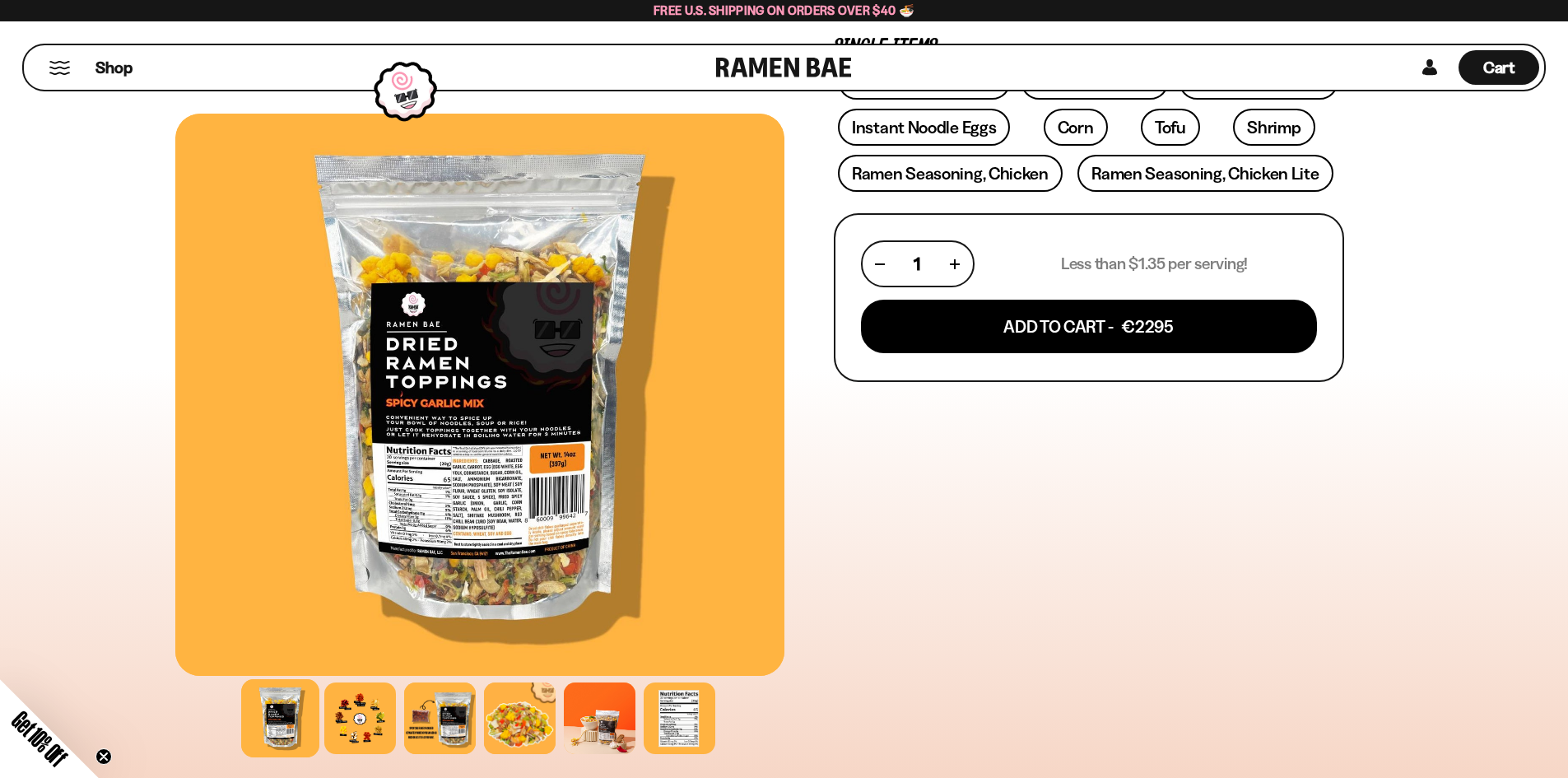
scroll to position [0, 0]
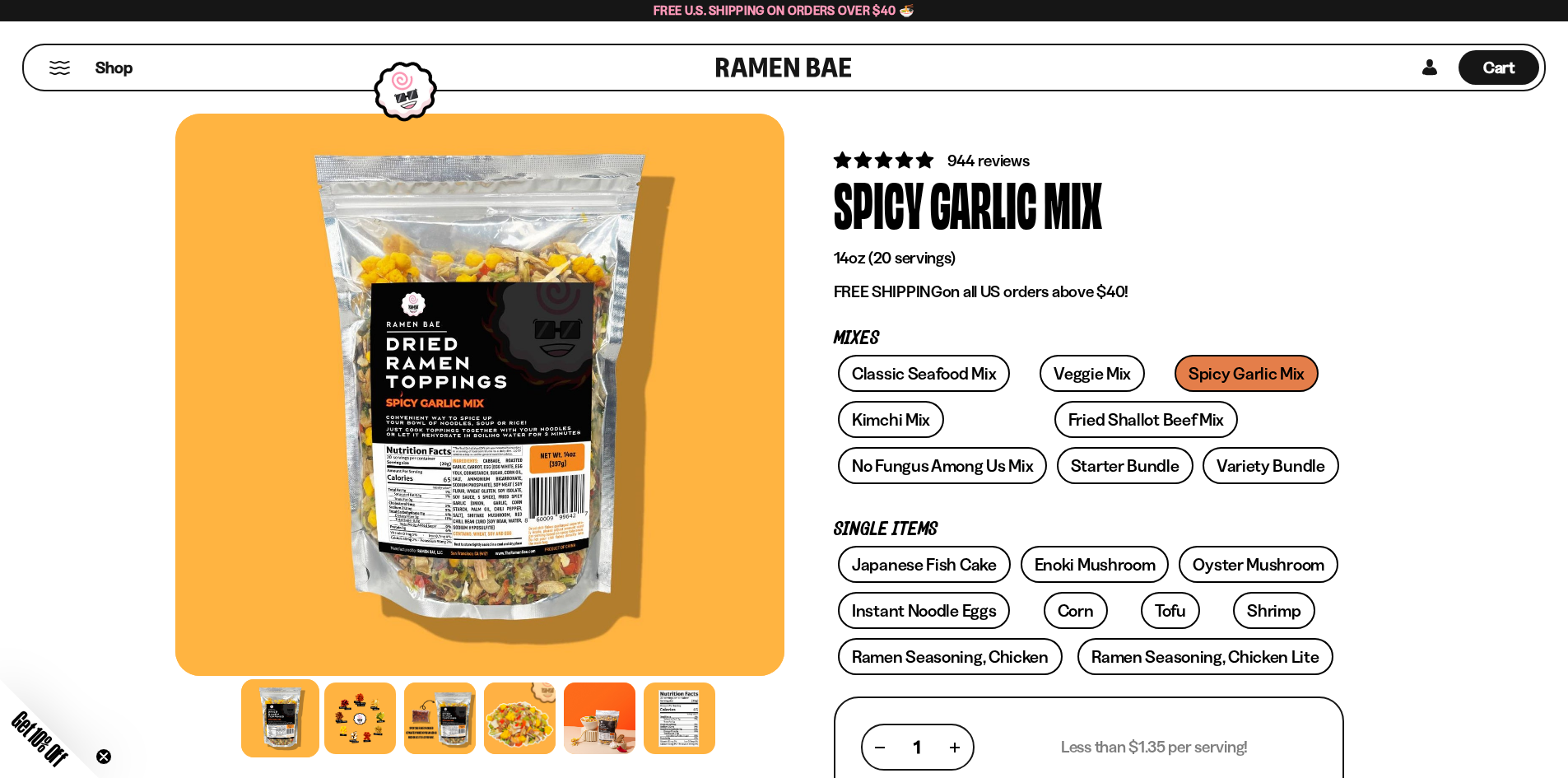
drag, startPoint x: 1262, startPoint y: 705, endPoint x: 1140, endPoint y: 302, distance: 421.1
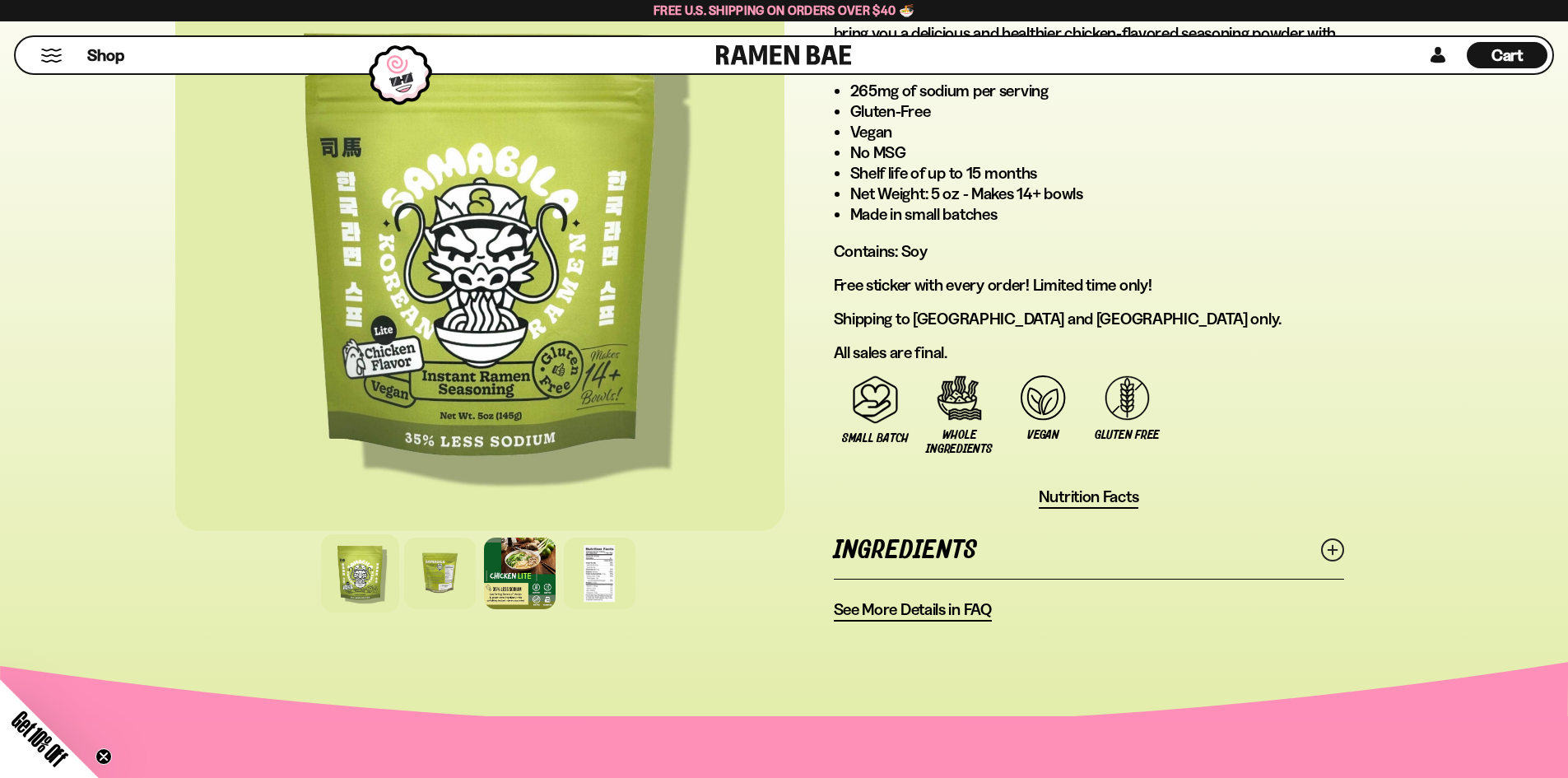
scroll to position [1070, 0]
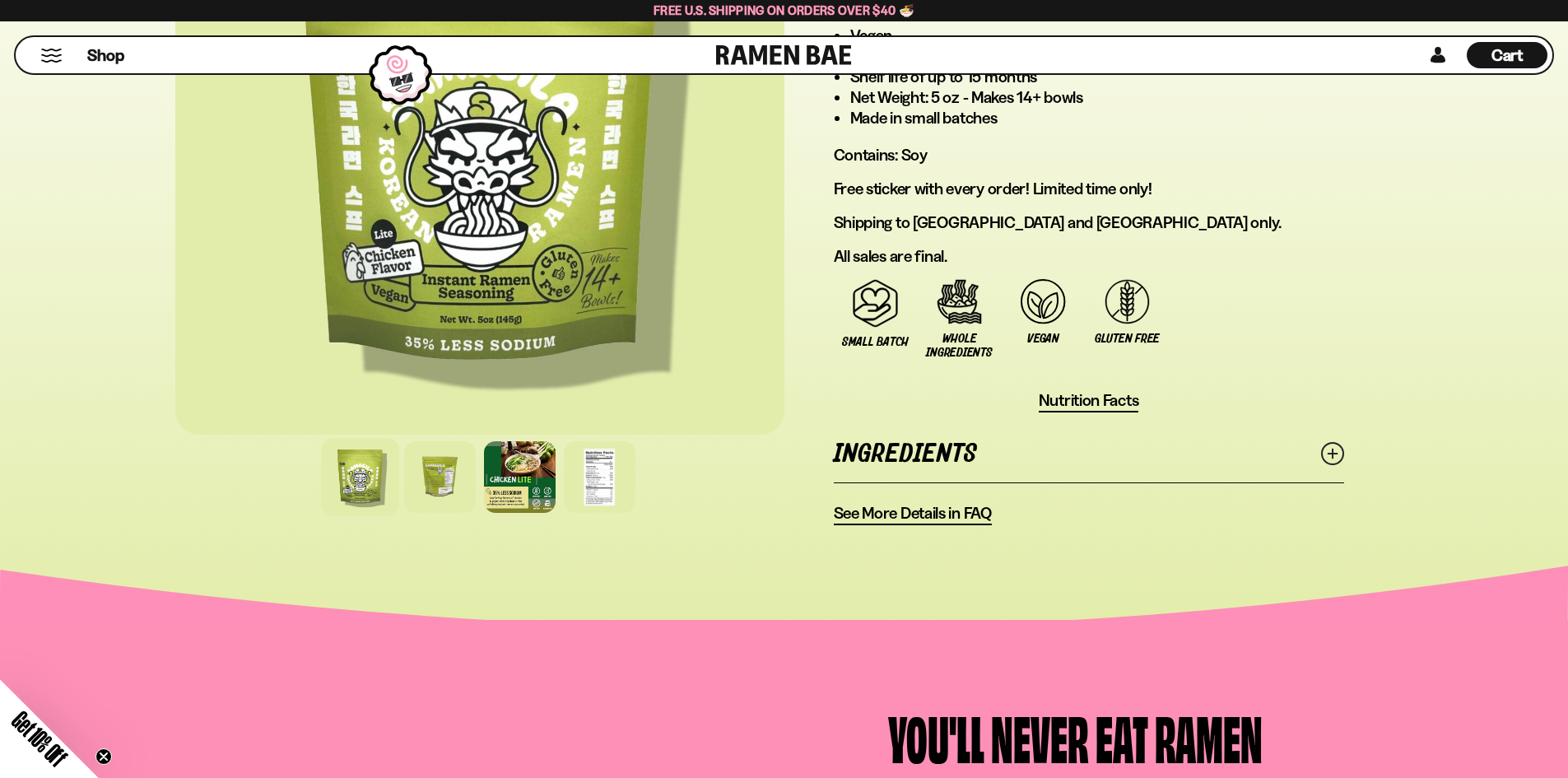
click at [965, 456] on link "Ingredients" at bounding box center [1089, 453] width 510 height 57
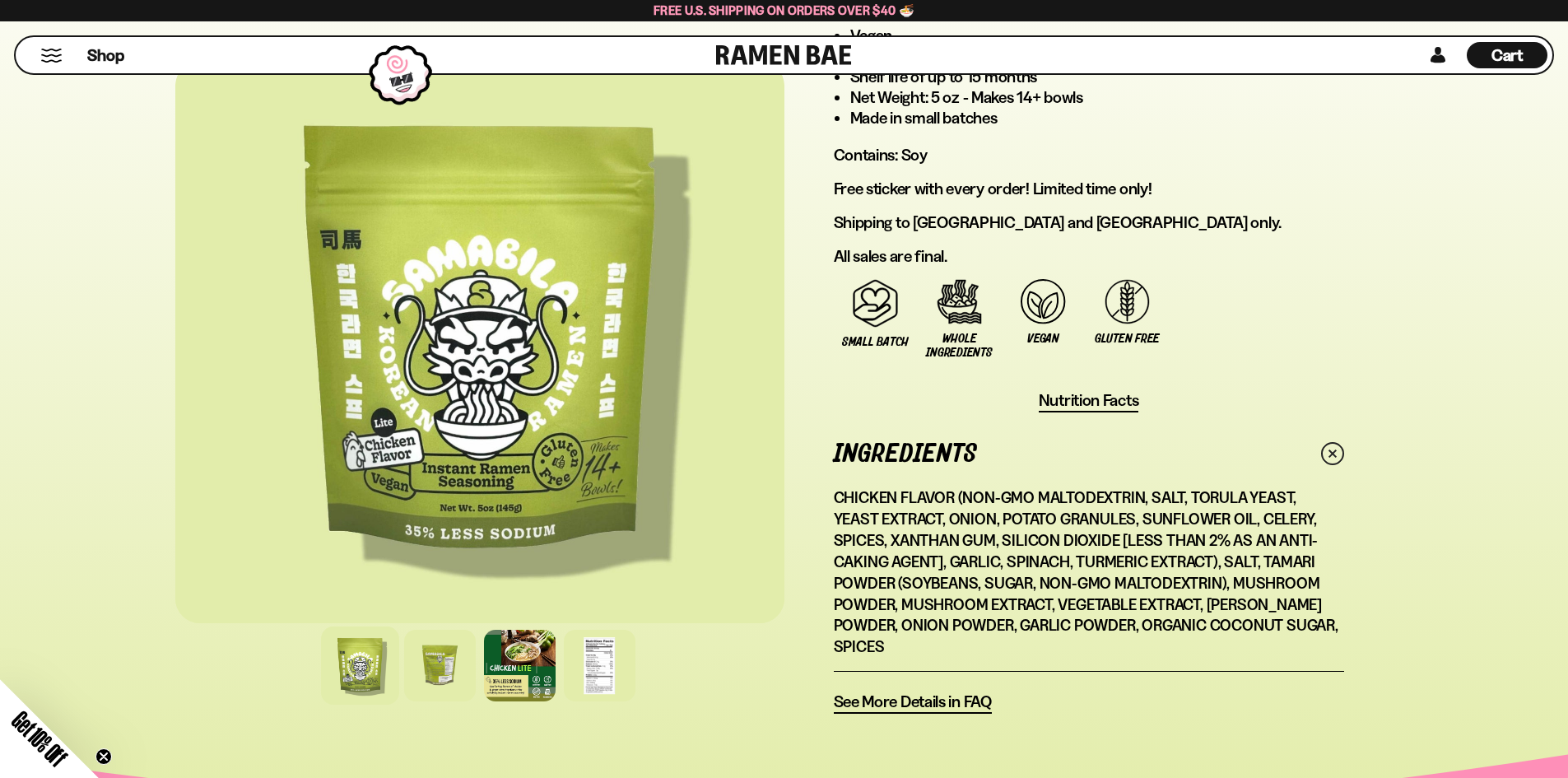
click at [965, 456] on link "Ingredients" at bounding box center [1089, 453] width 510 height 57
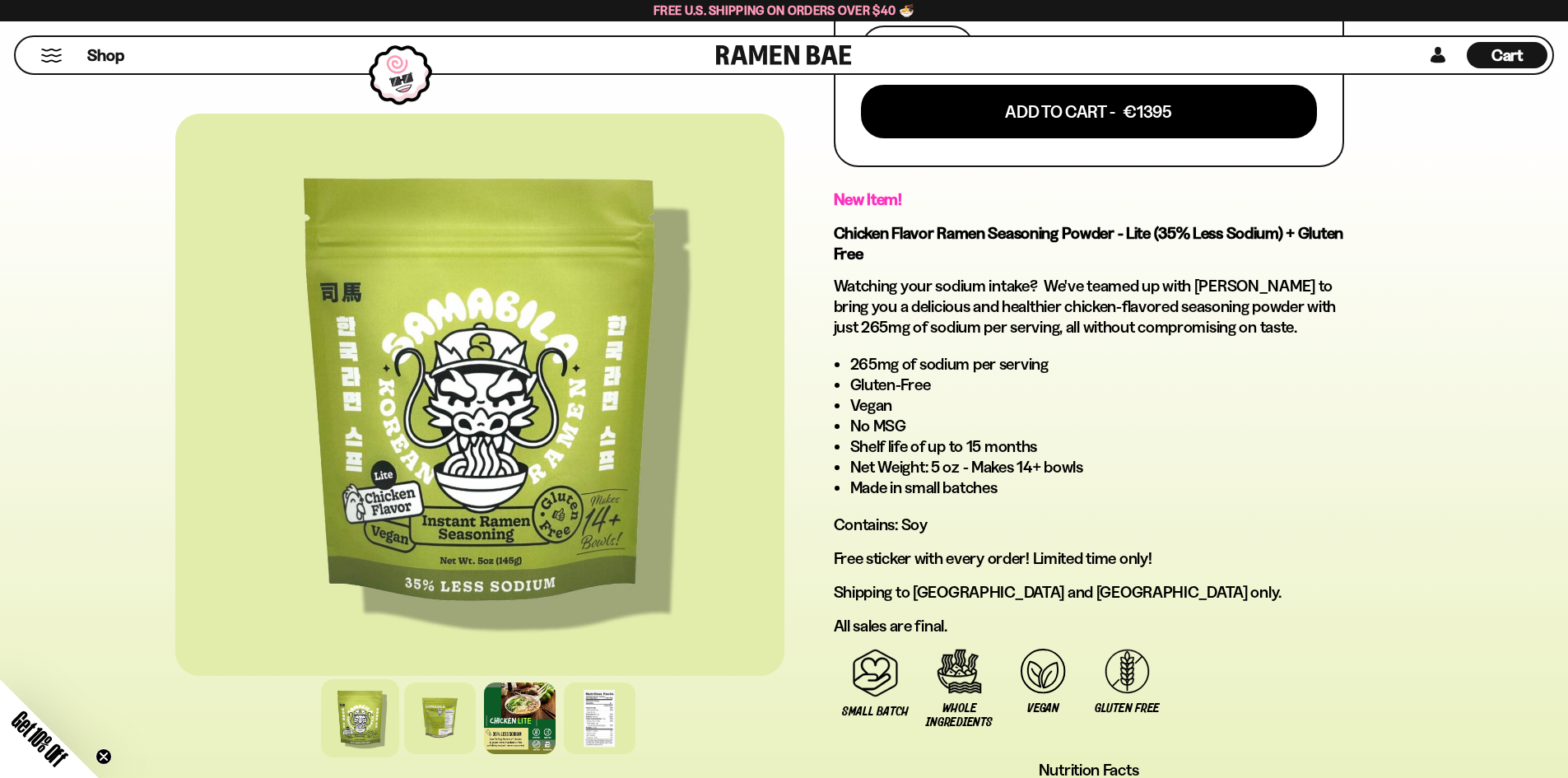
scroll to position [741, 0]
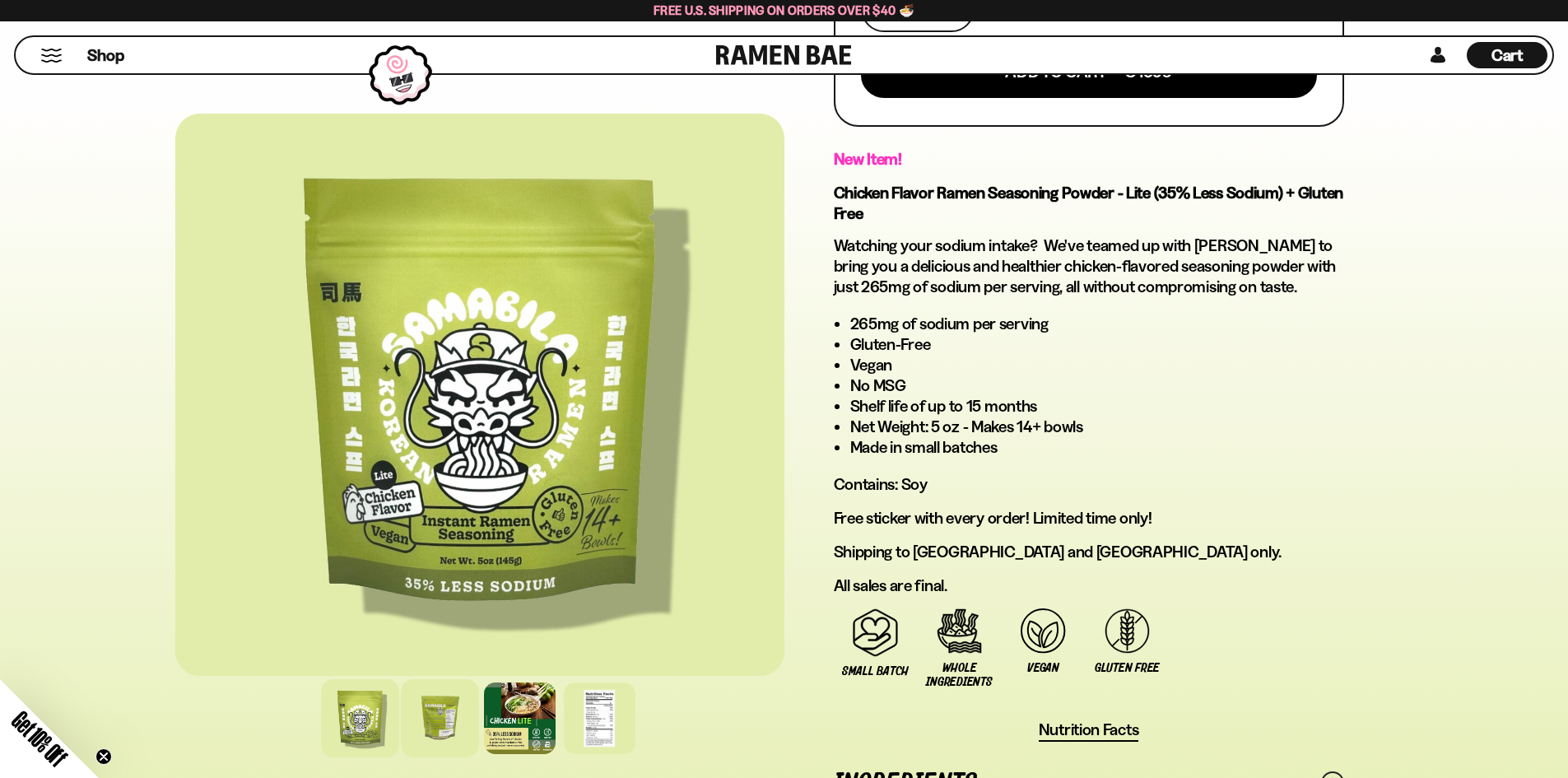
click at [462, 728] on div at bounding box center [440, 718] width 78 height 78
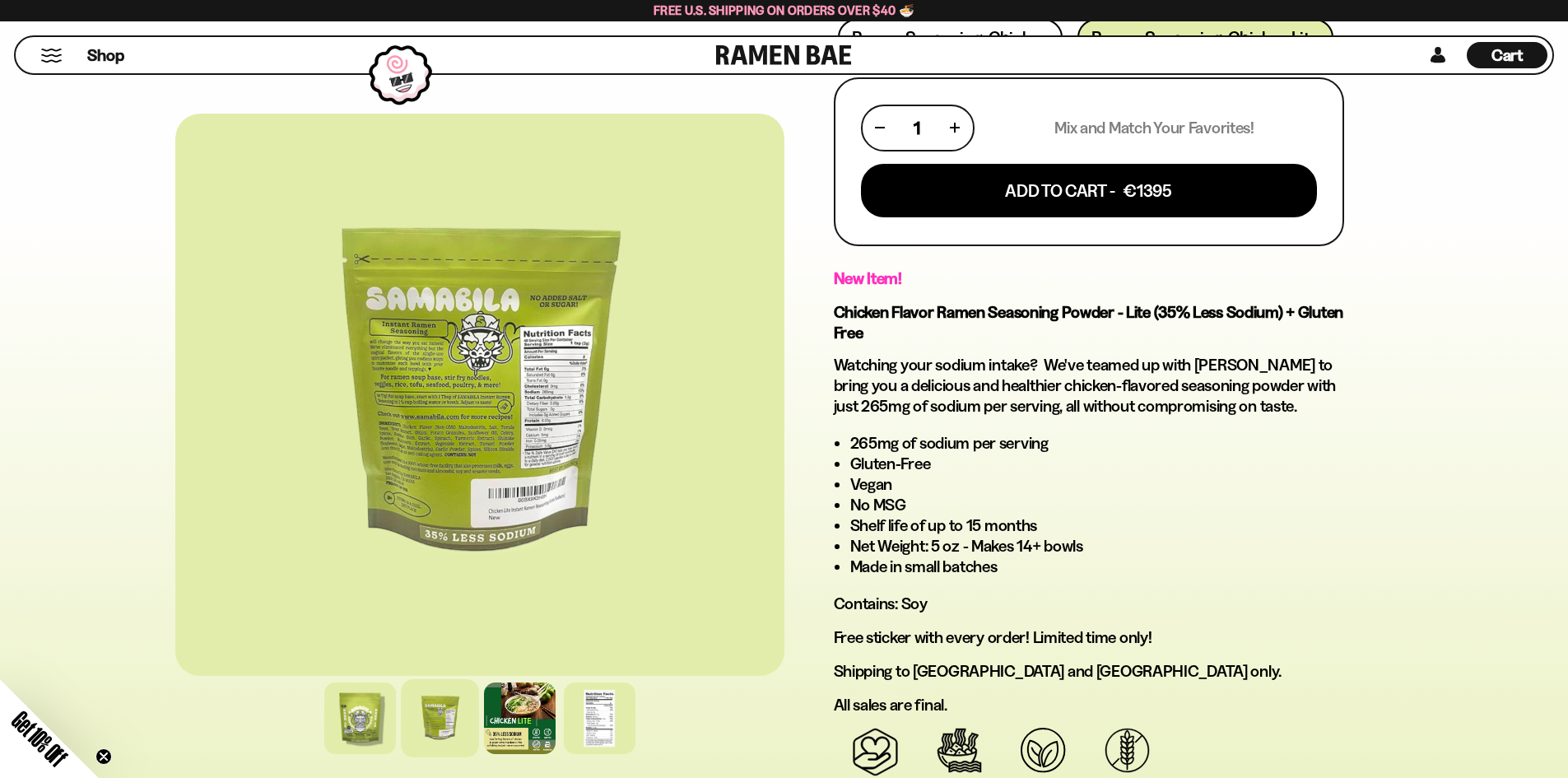
scroll to position [412, 0]
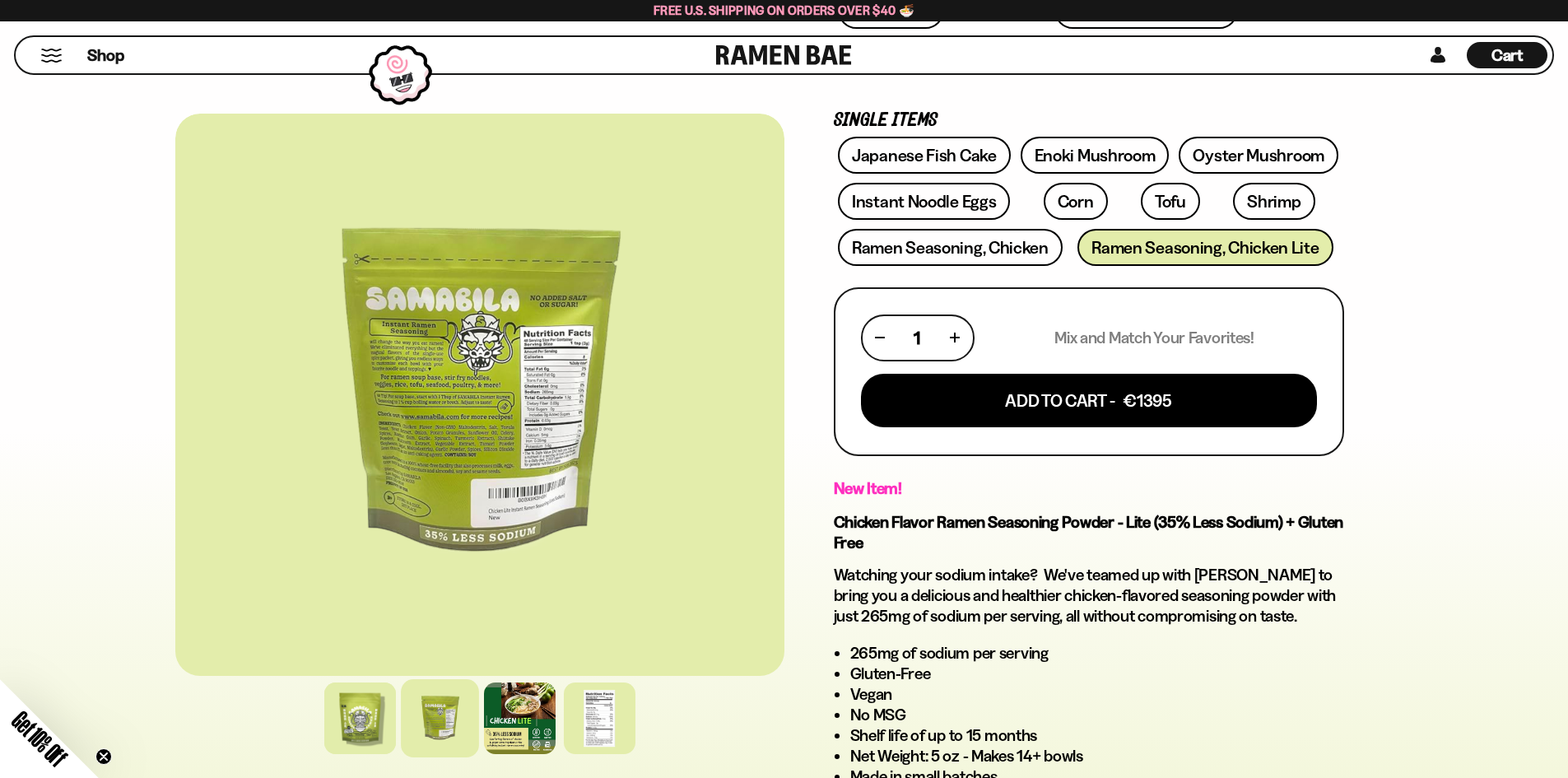
click at [455, 528] on div at bounding box center [479, 394] width 609 height 562
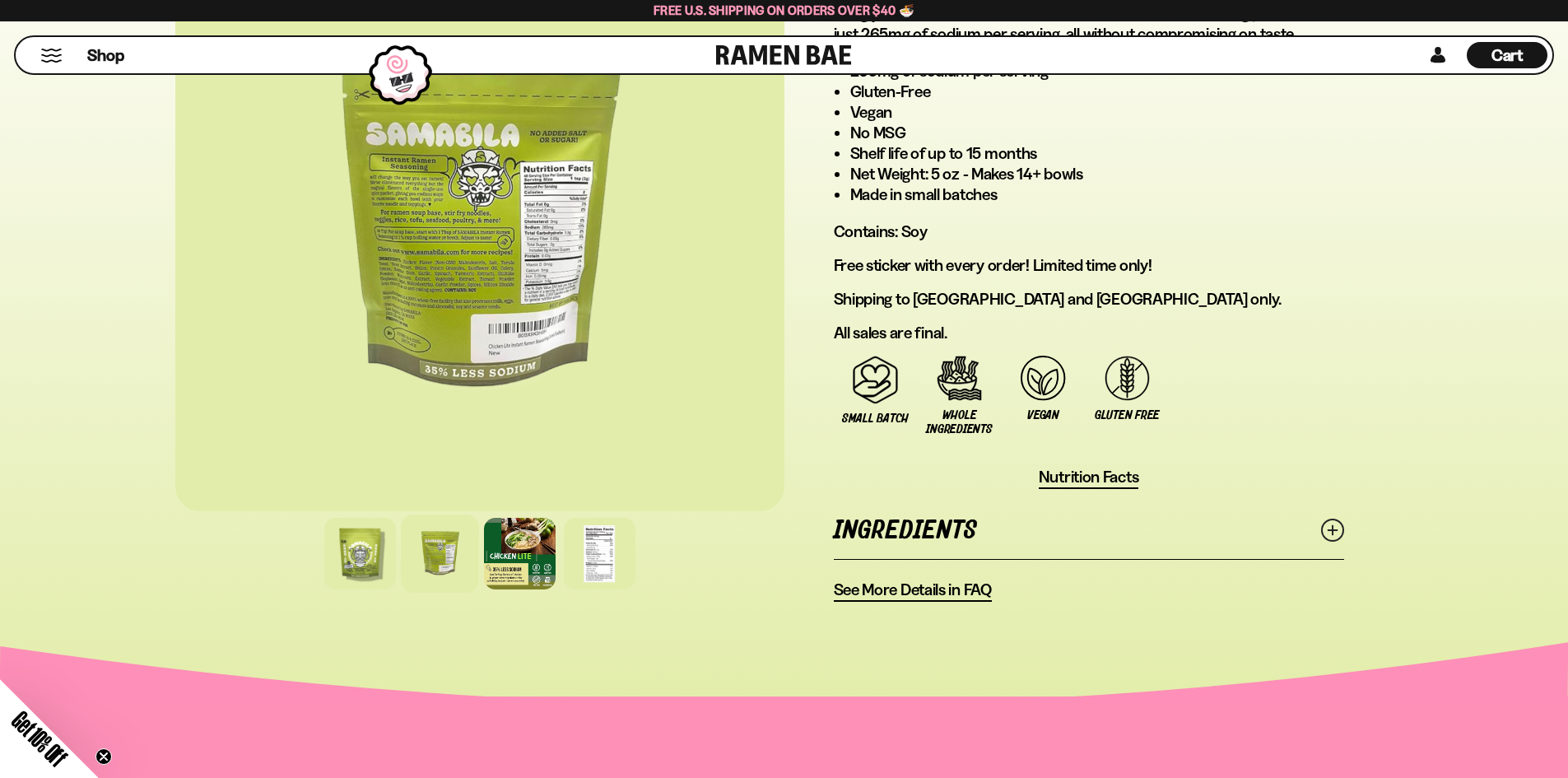
scroll to position [988, 0]
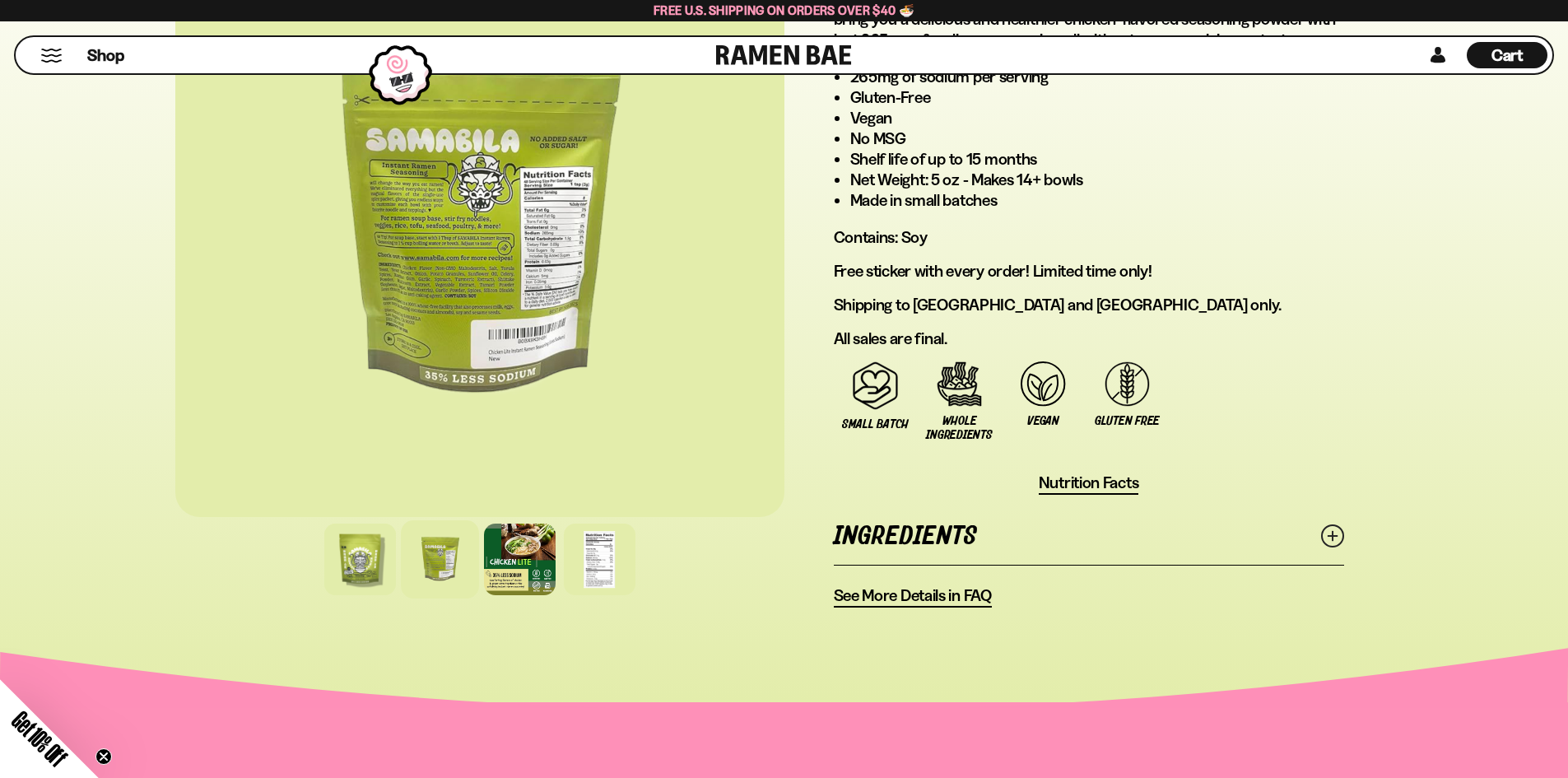
click at [905, 596] on span "See More Details in FAQ" at bounding box center [913, 596] width 158 height 21
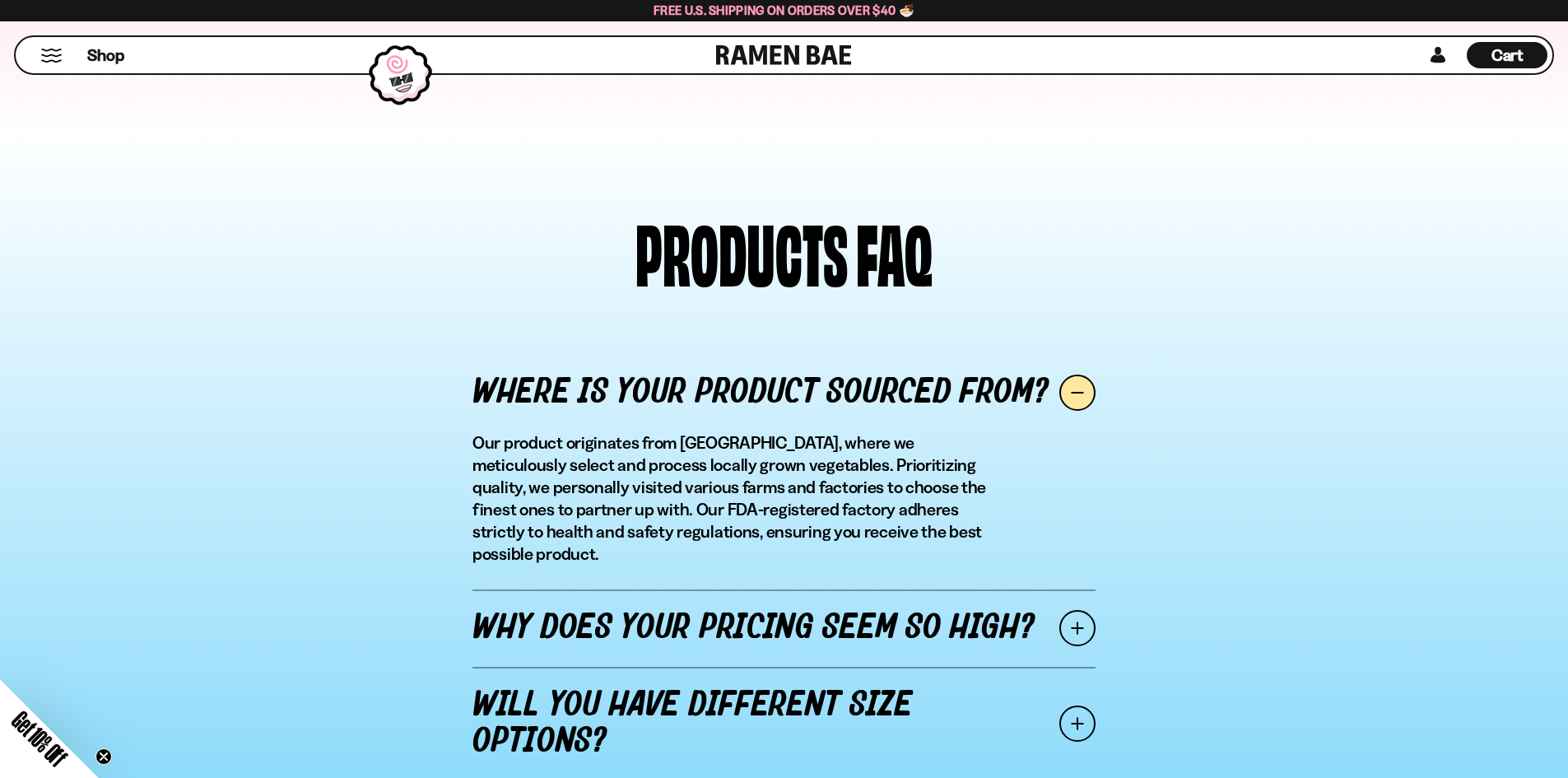
scroll to position [1893, 0]
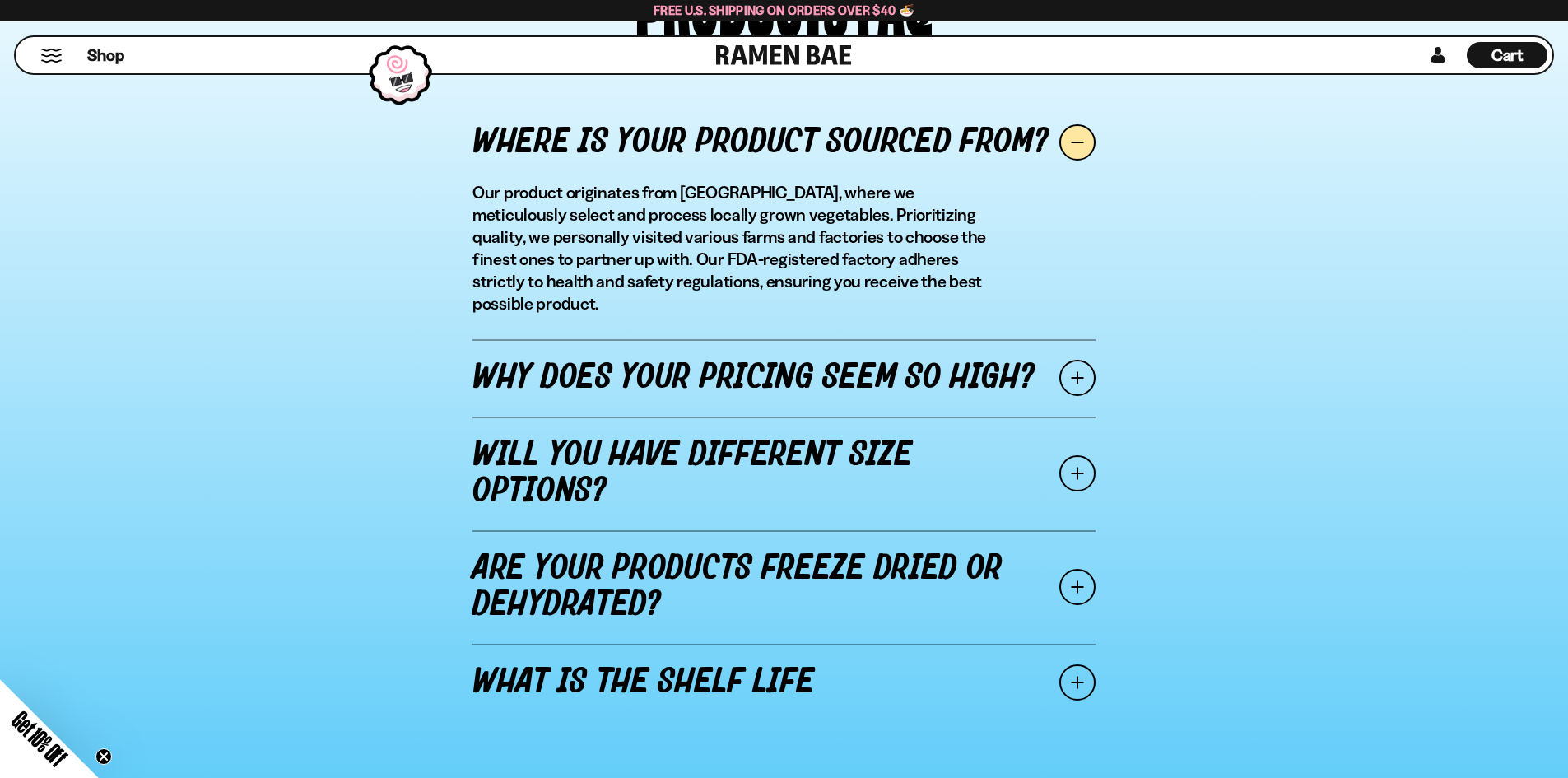
click at [988, 352] on link "Why does your pricing seem so high?" at bounding box center [783, 377] width 623 height 77
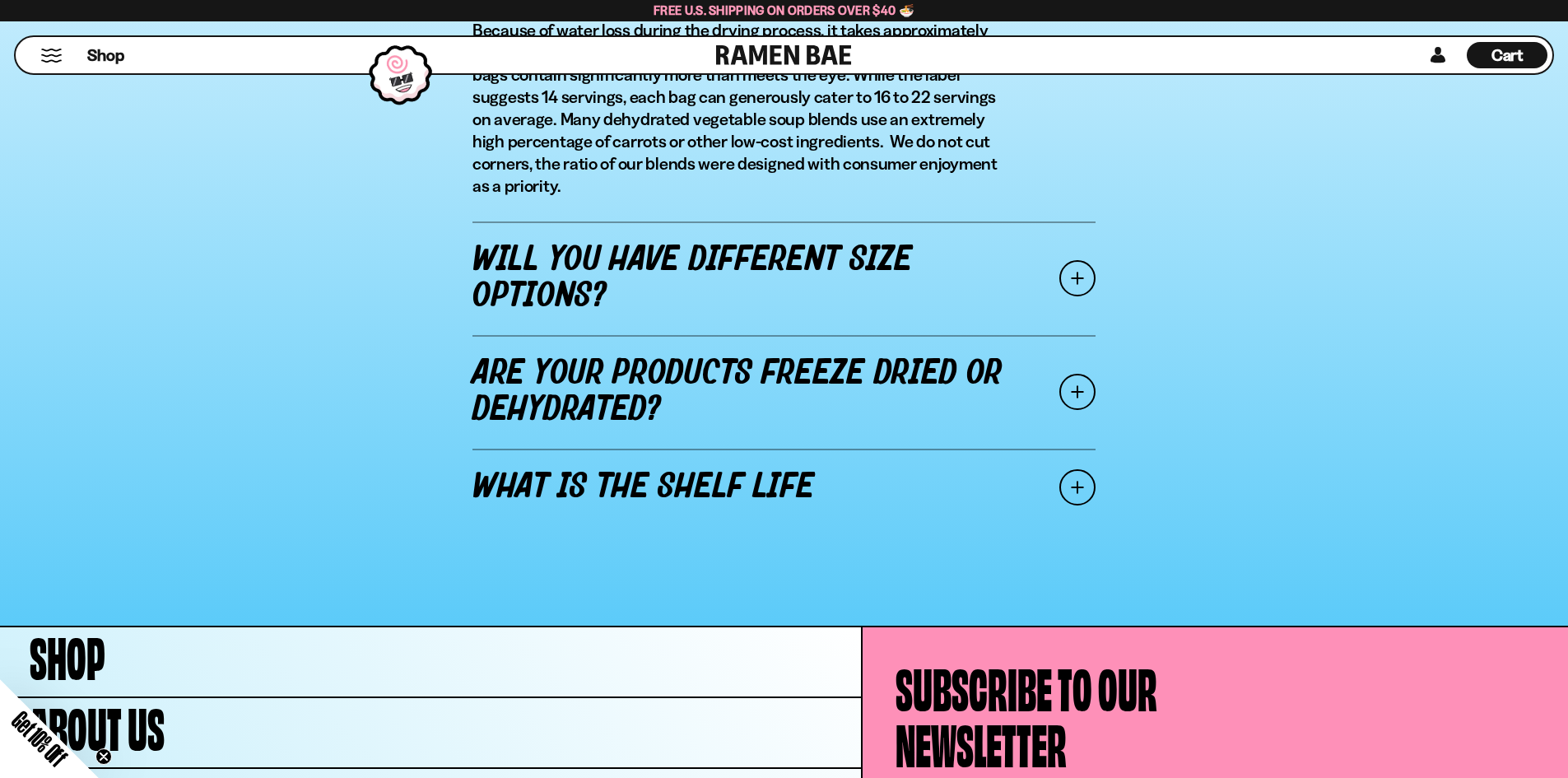
scroll to position [2223, 0]
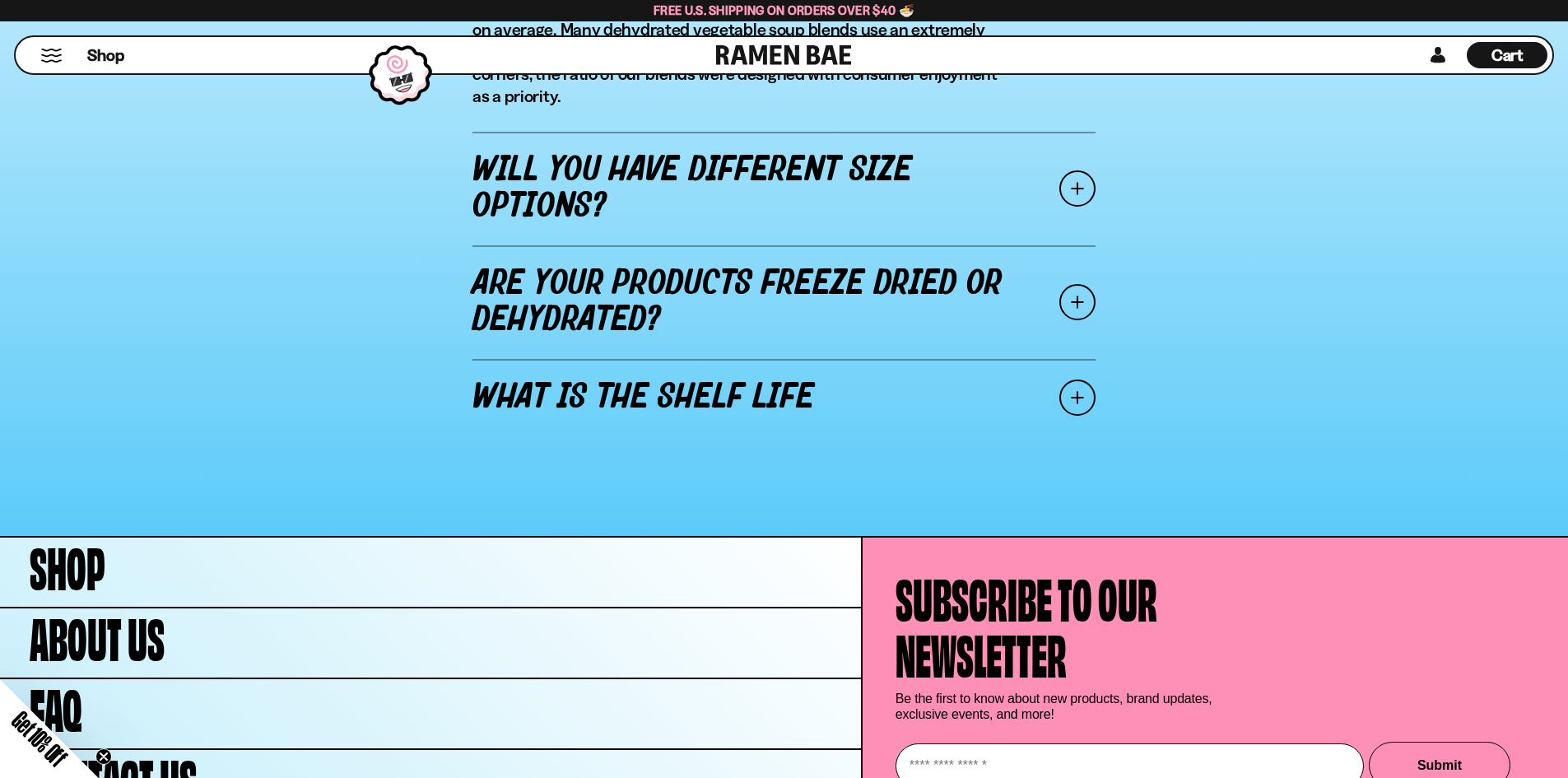
click at [523, 397] on link "What is the shelf life" at bounding box center [783, 397] width 623 height 77
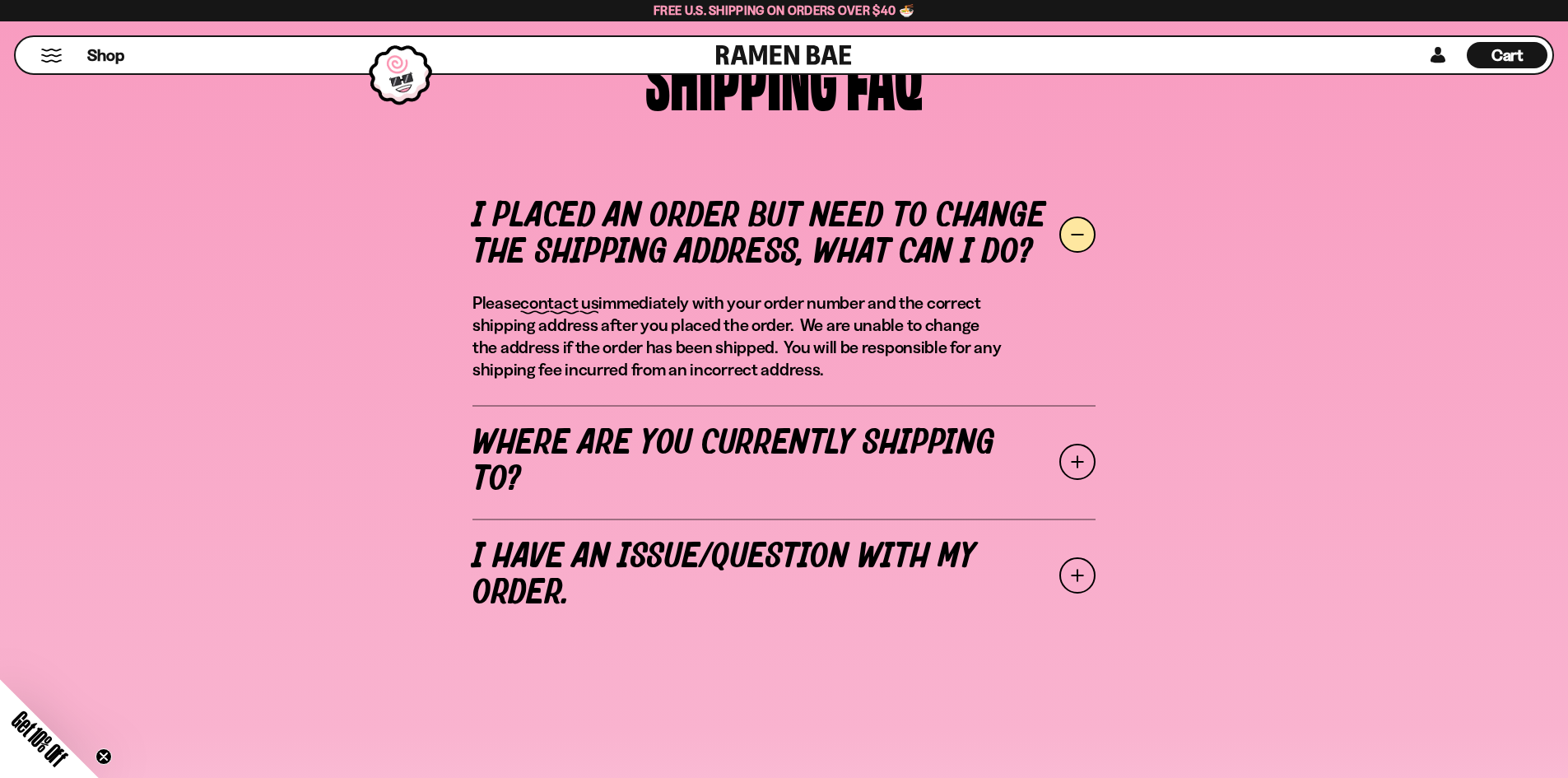
scroll to position [0, 0]
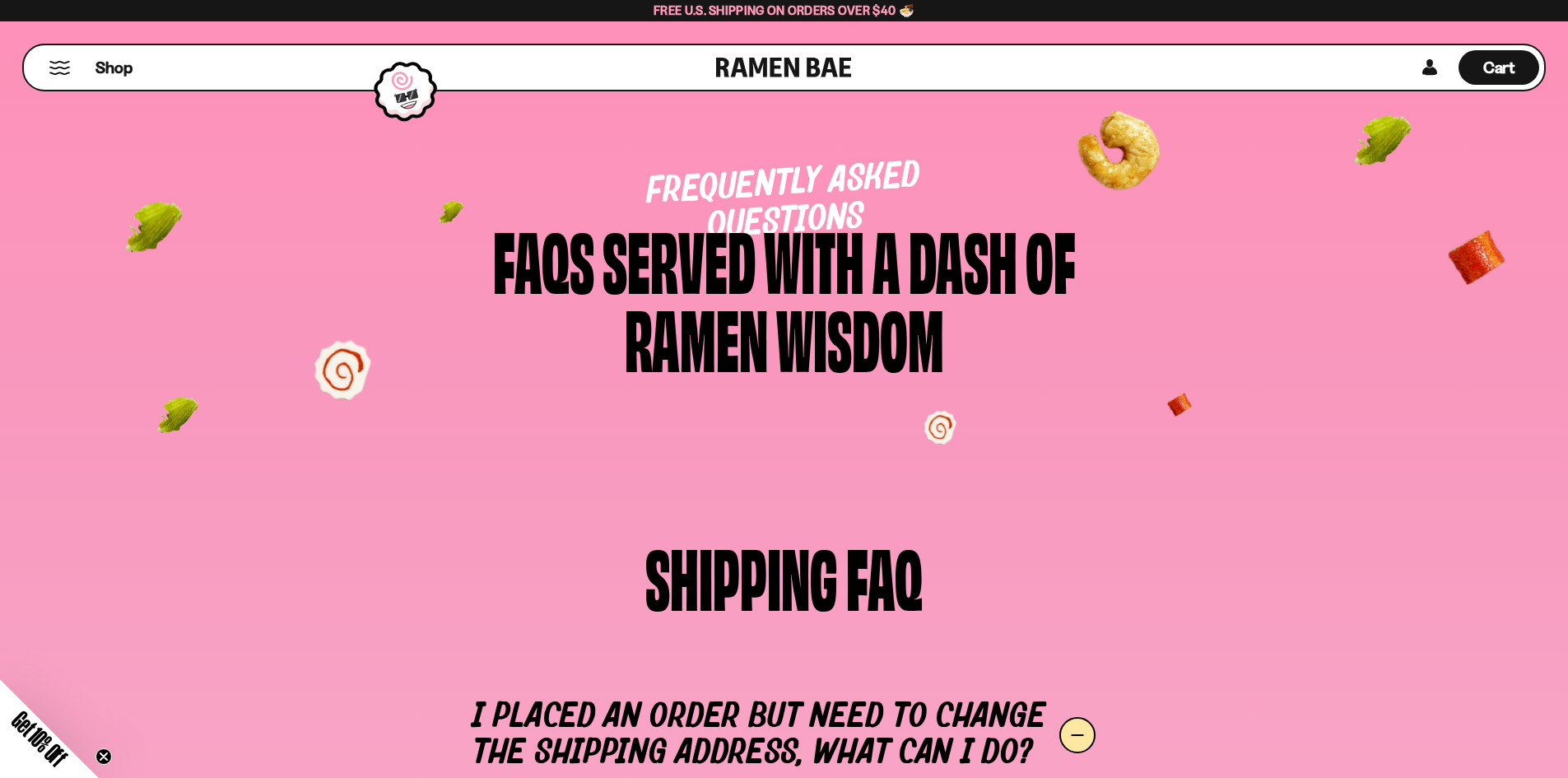
drag, startPoint x: 1232, startPoint y: 537, endPoint x: 1114, endPoint y: 261, distance: 300.2
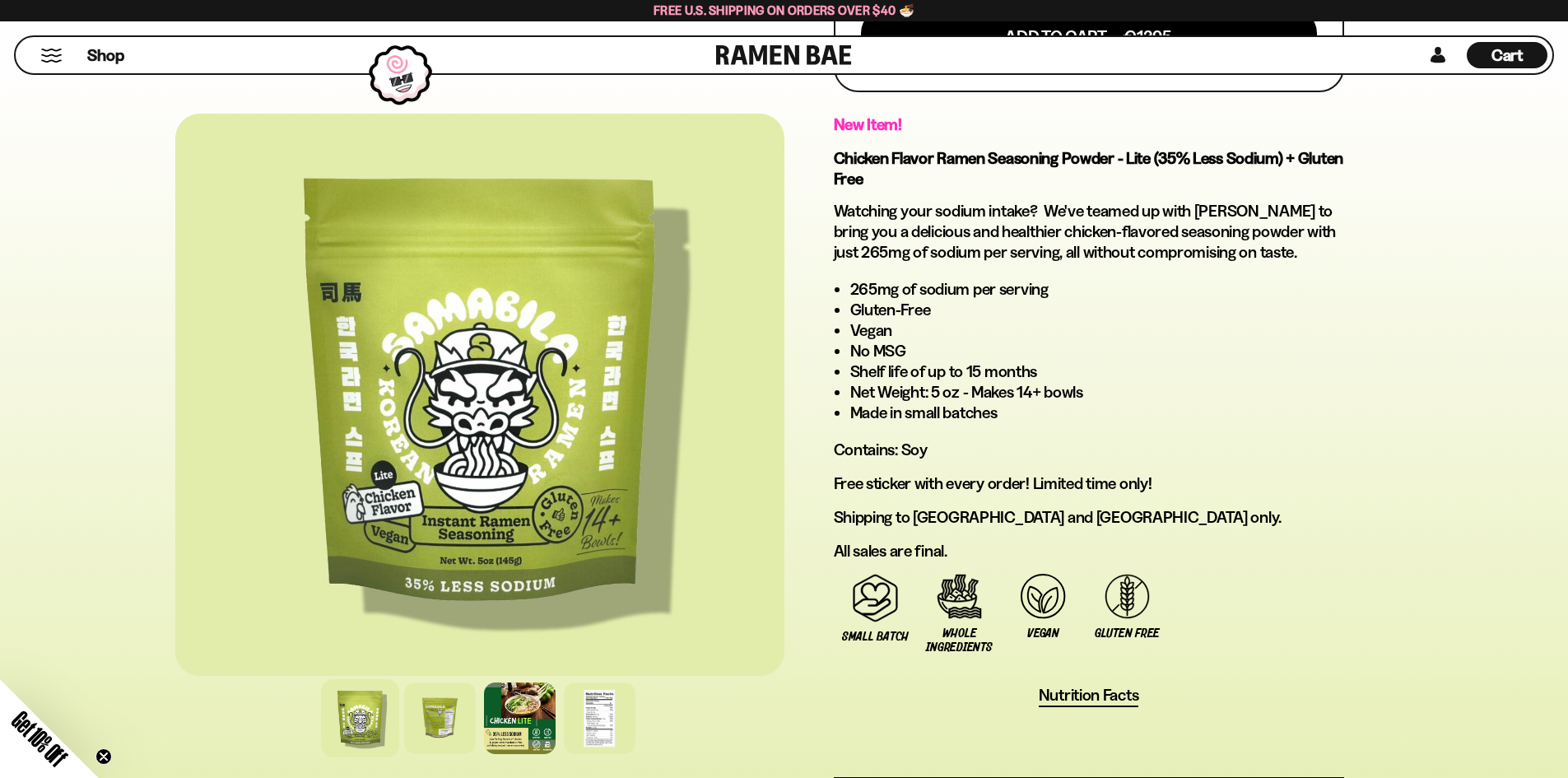
scroll to position [988, 0]
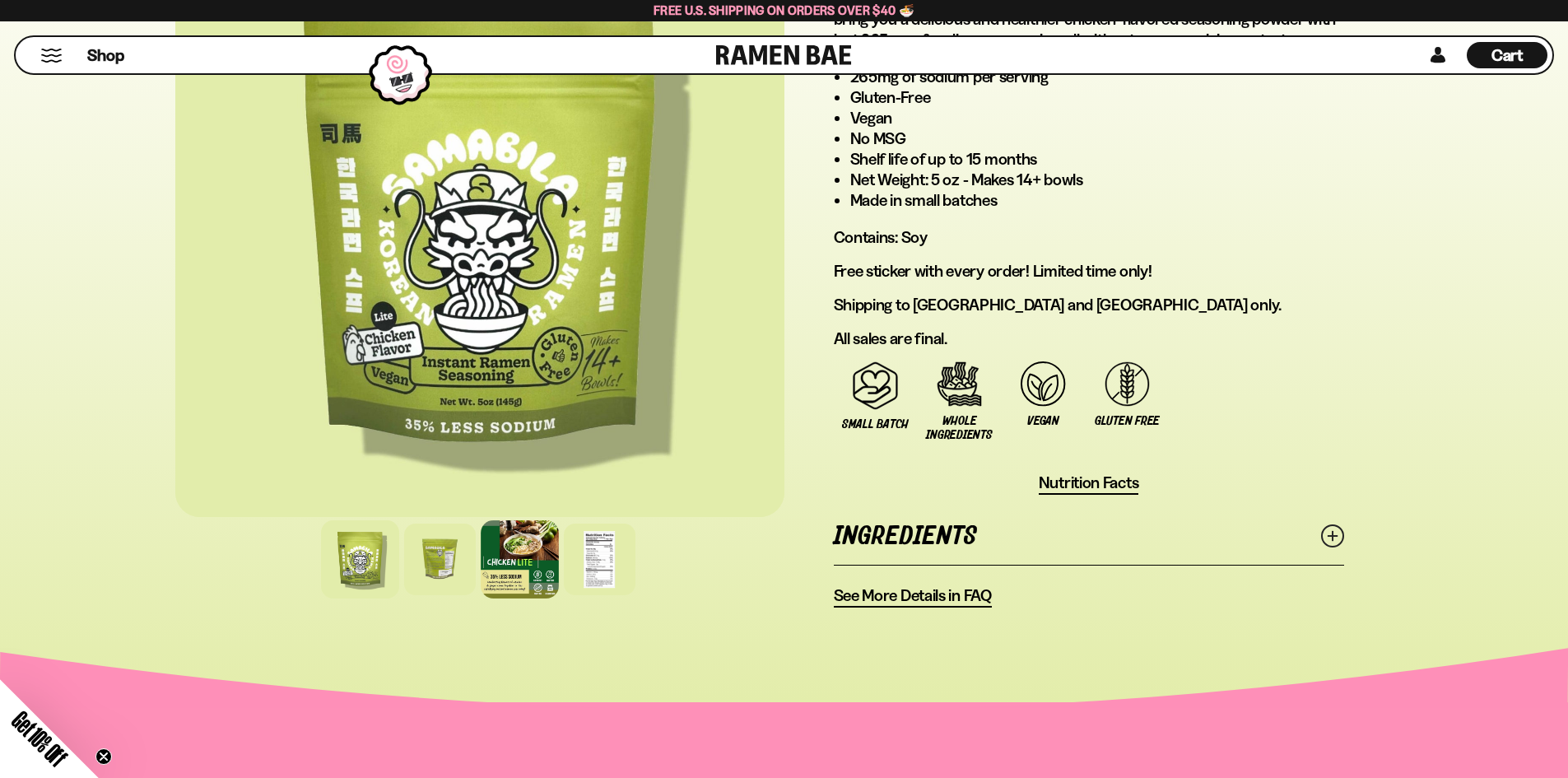
click at [505, 563] on div at bounding box center [519, 559] width 78 height 78
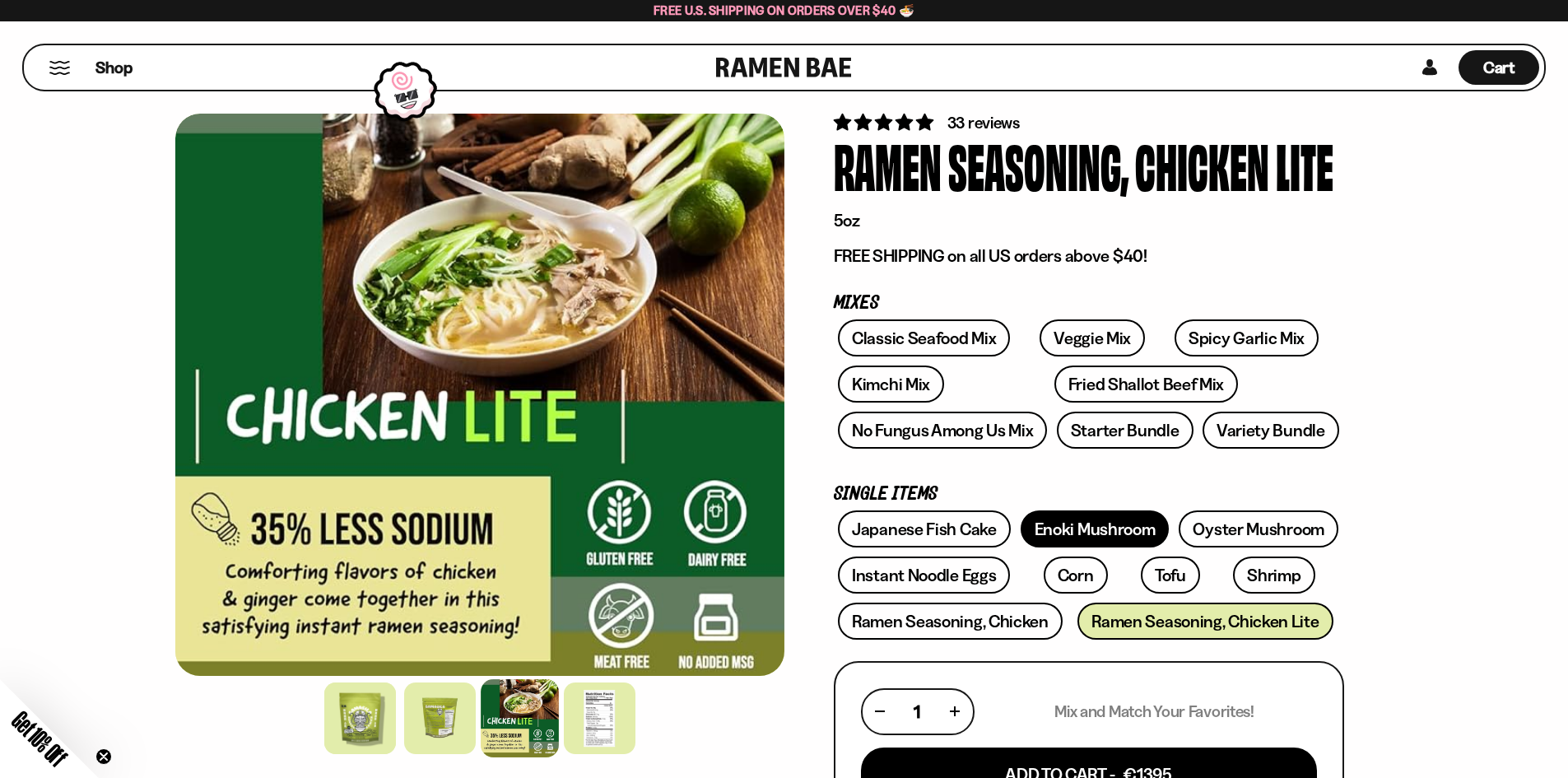
scroll to position [0, 0]
